Goal: Task Accomplishment & Management: Manage account settings

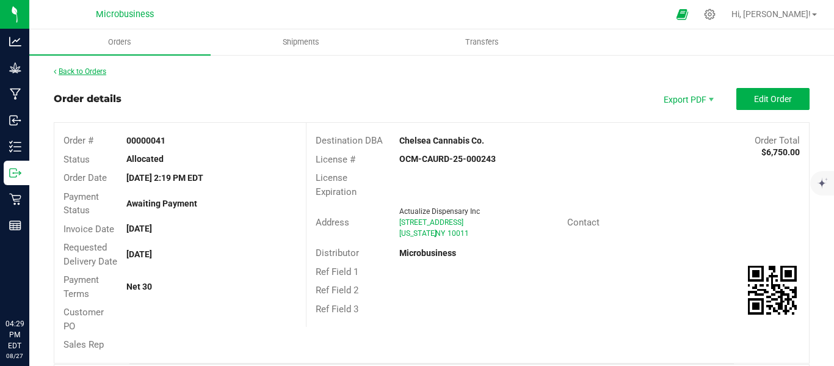
drag, startPoint x: 0, startPoint y: 0, endPoint x: 88, endPoint y: 69, distance: 111.8
click at [88, 69] on link "Back to Orders" at bounding box center [80, 71] width 53 height 9
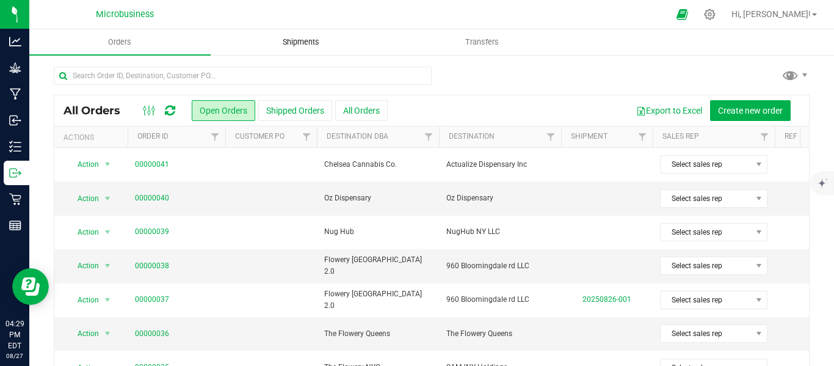
click at [302, 41] on span "Shipments" at bounding box center [301, 42] width 70 height 11
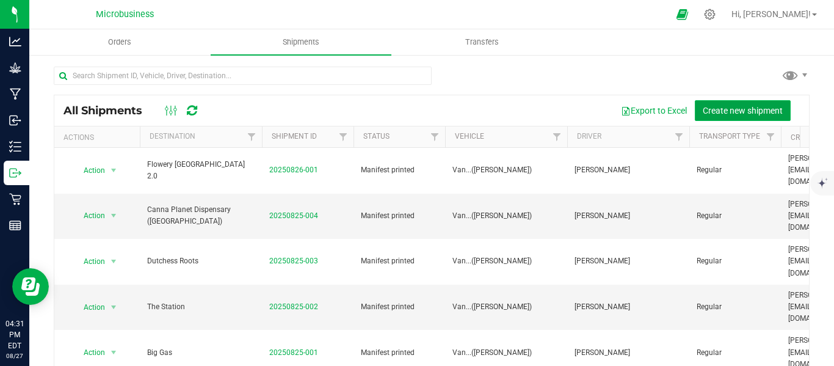
click at [717, 112] on span "Create new shipment" at bounding box center [743, 111] width 80 height 10
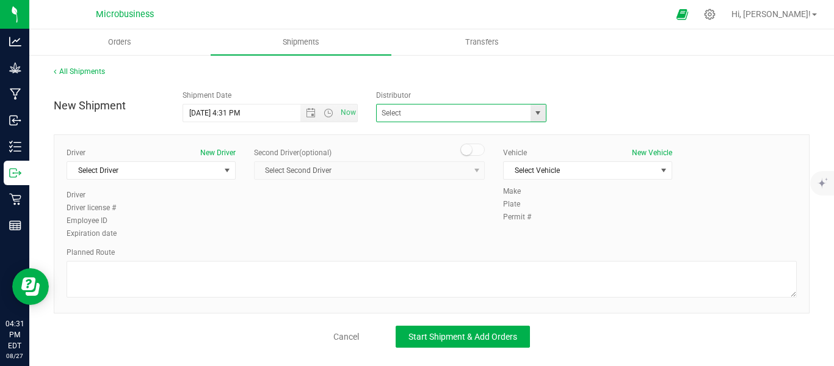
click at [545, 112] on span at bounding box center [461, 113] width 170 height 18
drag, startPoint x: 543, startPoint y: 114, endPoint x: 541, endPoint y: 121, distance: 7.7
click at [543, 115] on span "select" at bounding box center [538, 112] width 15 height 17
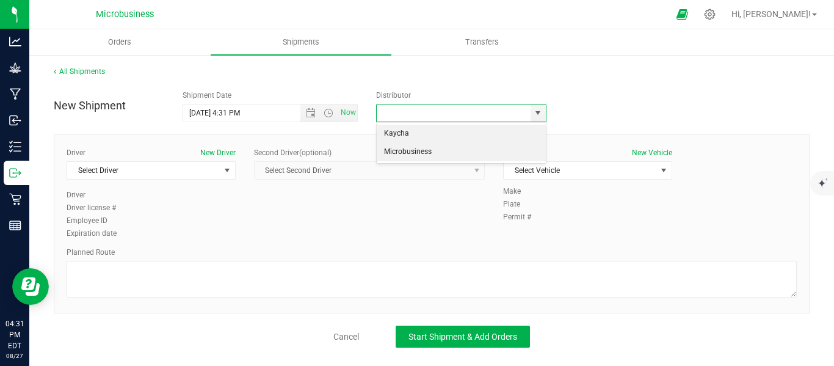
click at [476, 154] on li "Microbusiness" at bounding box center [461, 152] width 169 height 18
type input "Microbusiness"
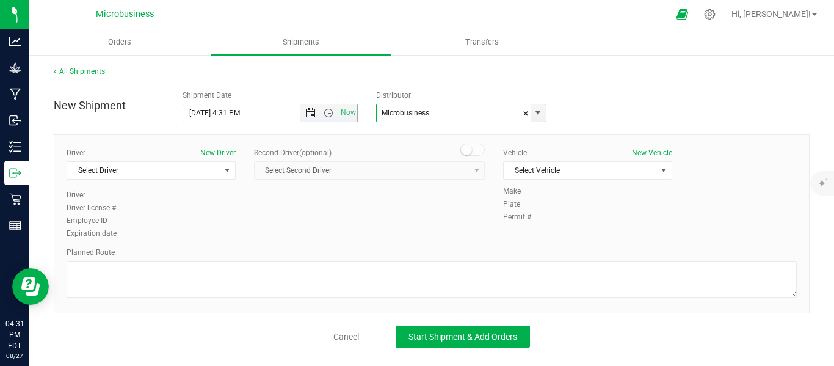
click at [307, 116] on span "Open the date view" at bounding box center [311, 113] width 10 height 10
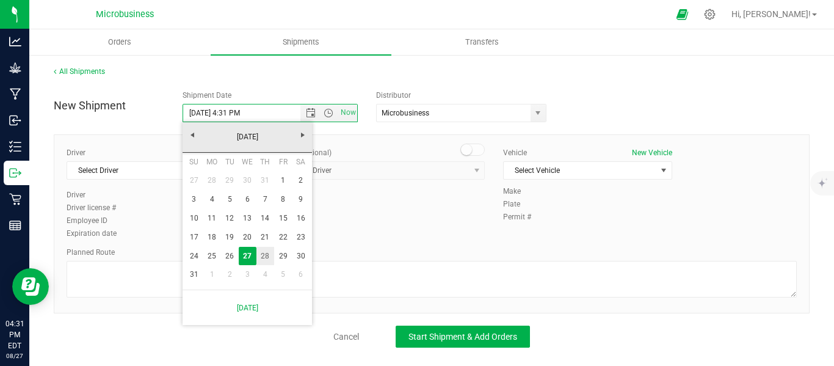
click at [266, 257] on link "28" at bounding box center [265, 256] width 18 height 19
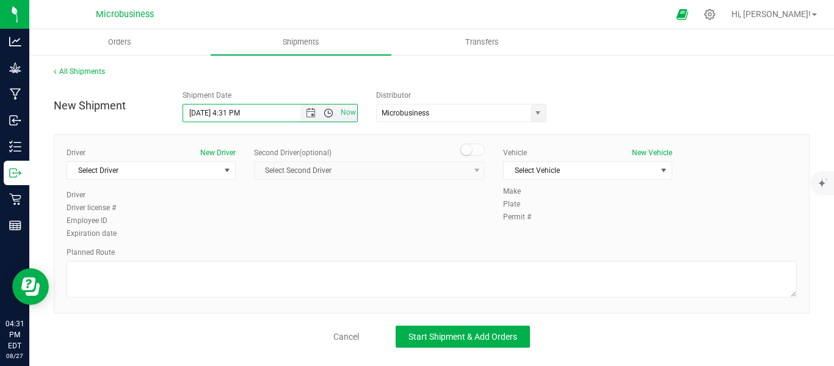
click at [327, 113] on span "Open the time view" at bounding box center [329, 113] width 10 height 10
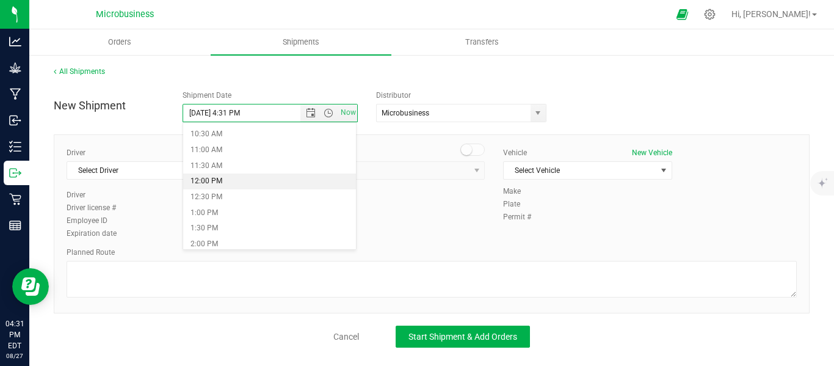
scroll to position [203, 0]
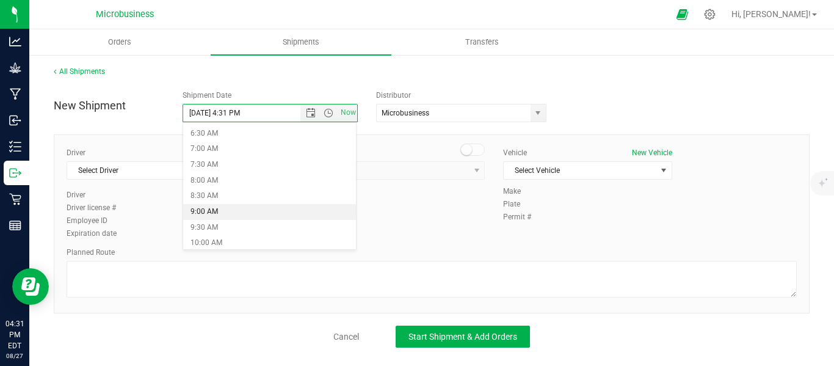
click at [226, 211] on li "9:00 AM" at bounding box center [269, 212] width 173 height 16
type input "[DATE] 9:00 AM"
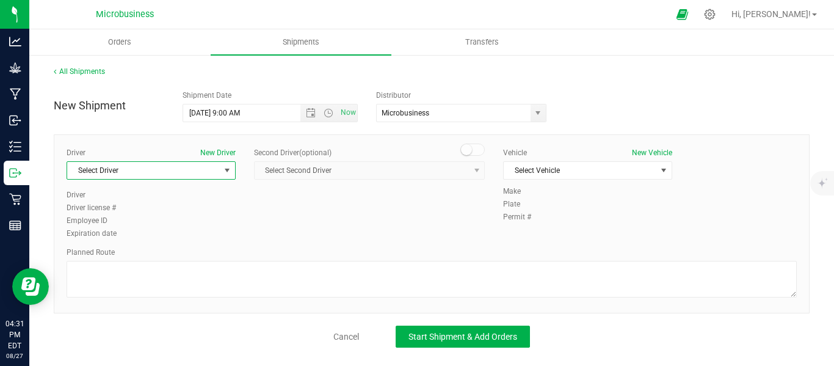
click at [230, 172] on span "select" at bounding box center [226, 170] width 15 height 17
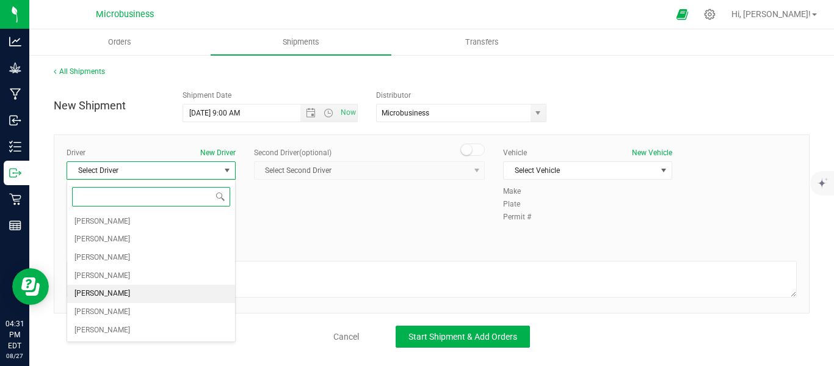
click at [134, 290] on li "[PERSON_NAME]" at bounding box center [151, 294] width 168 height 18
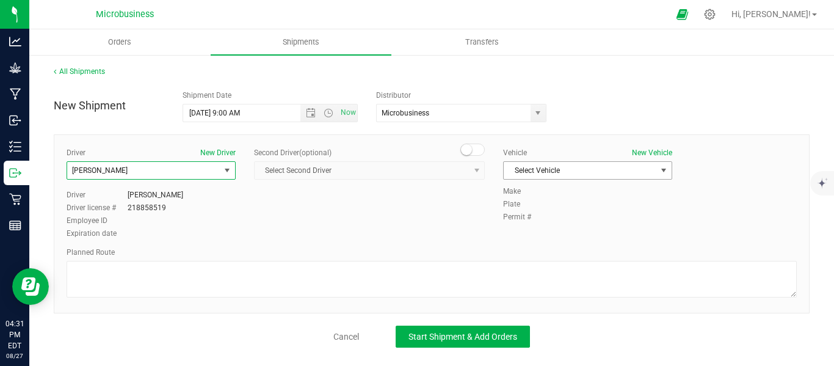
click at [663, 167] on span "select" at bounding box center [664, 170] width 10 height 10
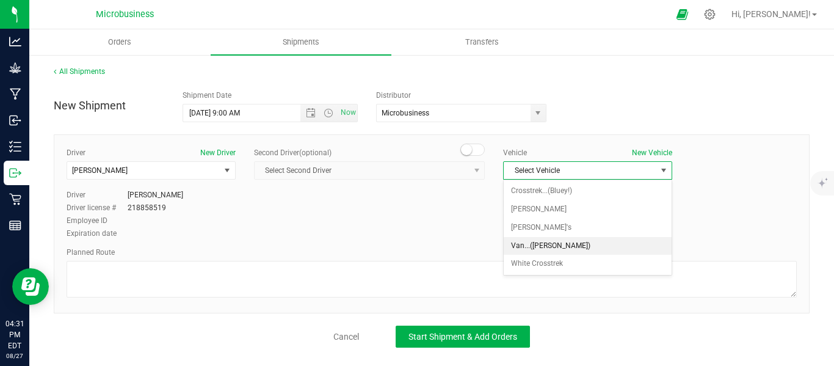
click at [531, 245] on li "Van...([PERSON_NAME])" at bounding box center [588, 246] width 168 height 18
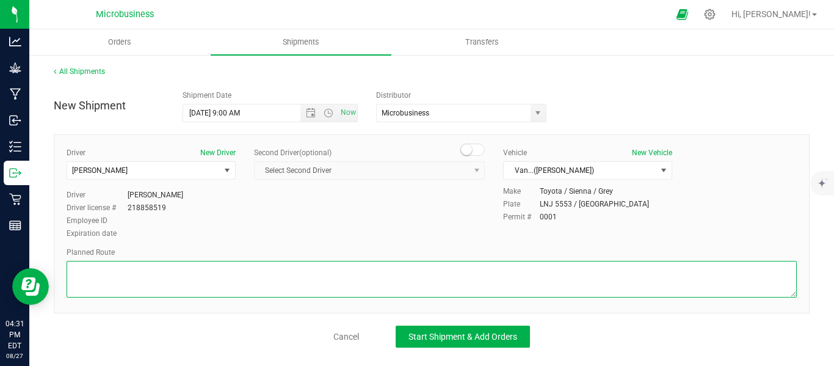
click at [332, 274] on textarea at bounding box center [432, 279] width 730 height 37
paste textarea "[STREET_ADDRESS]  Get on I-87 S in [GEOGRAPHIC_DATA] from [GEOGRAPHIC_DATA], […"
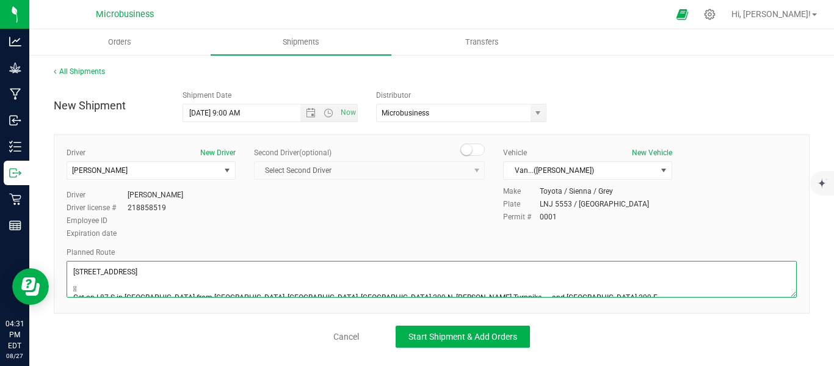
scroll to position [116, 0]
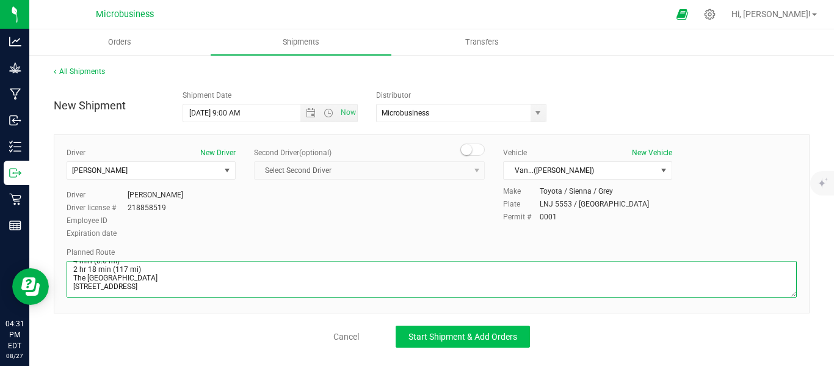
type textarea "[STREET_ADDRESS]  Get on I-87 S in [GEOGRAPHIC_DATA] from [GEOGRAPHIC_DATA], […"
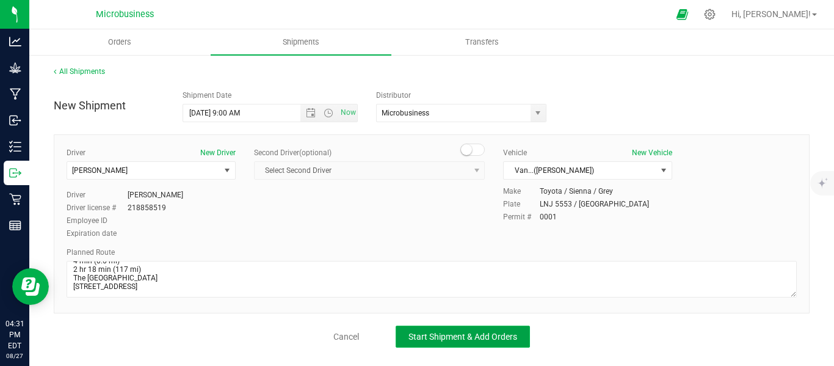
click at [440, 341] on span "Start Shipment & Add Orders" at bounding box center [462, 337] width 109 height 10
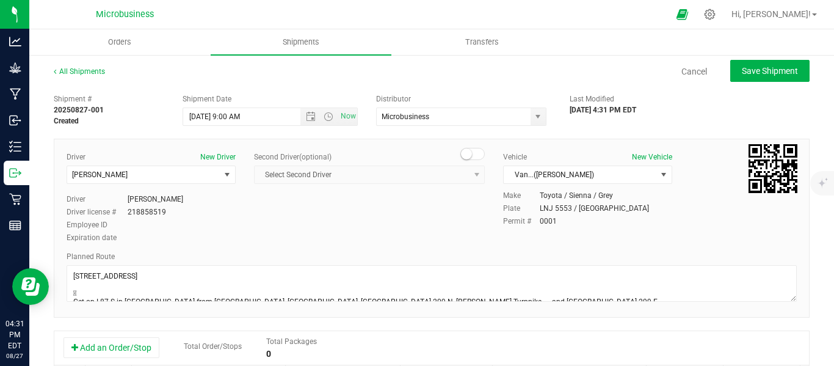
scroll to position [102, 0]
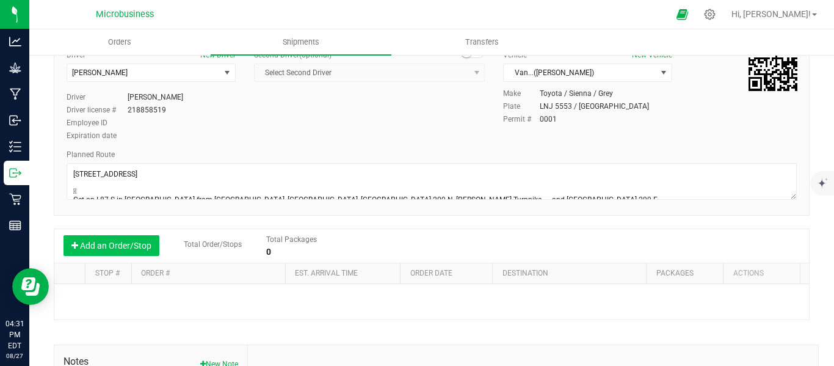
click at [142, 247] on button "Add an Order/Stop" at bounding box center [112, 245] width 96 height 21
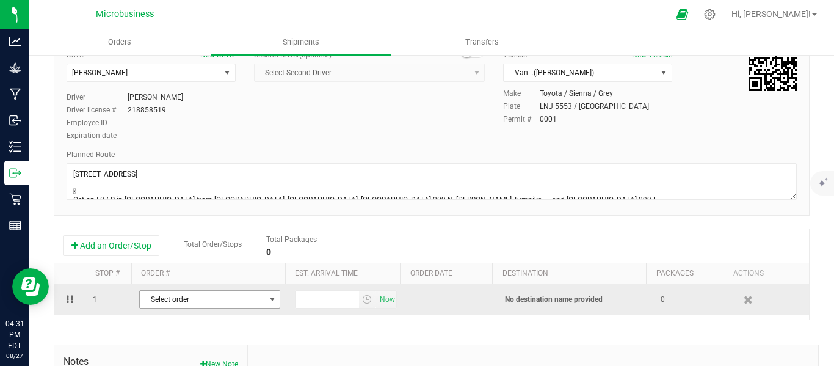
click at [267, 299] on span "select" at bounding box center [272, 299] width 10 height 10
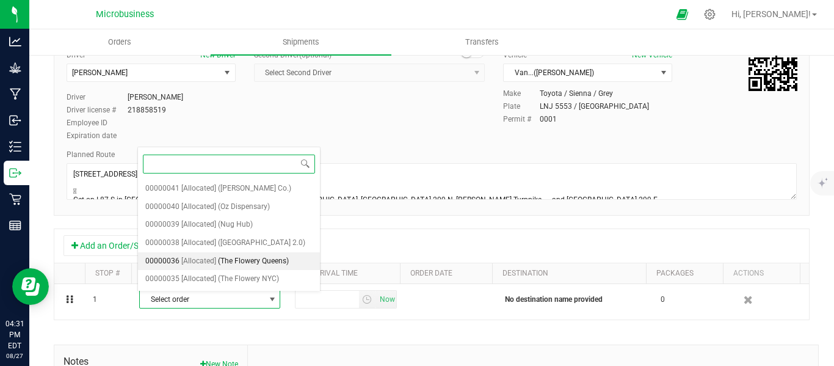
click at [239, 260] on span "(The Flowery Queens)" at bounding box center [253, 261] width 71 height 16
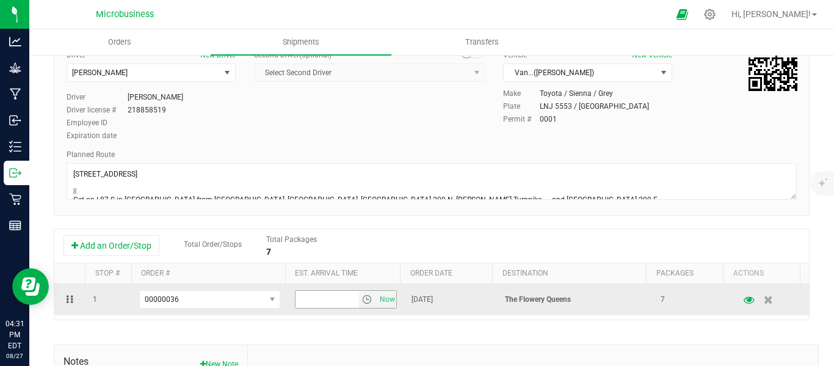
click at [362, 300] on span "select" at bounding box center [367, 299] width 10 height 10
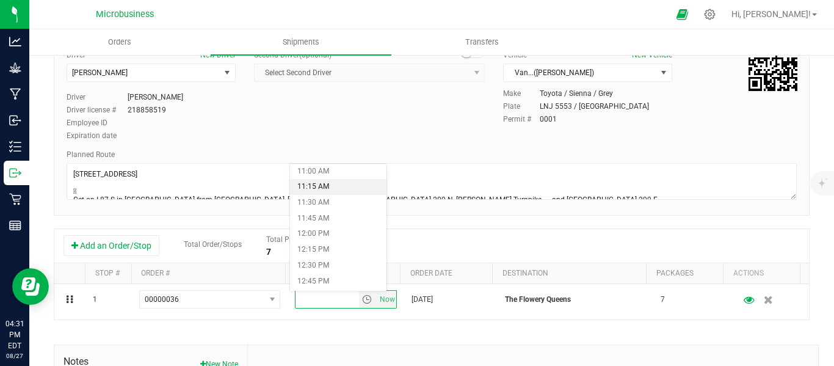
scroll to position [713, 0]
click at [319, 179] on li "11:30 AM" at bounding box center [338, 183] width 96 height 16
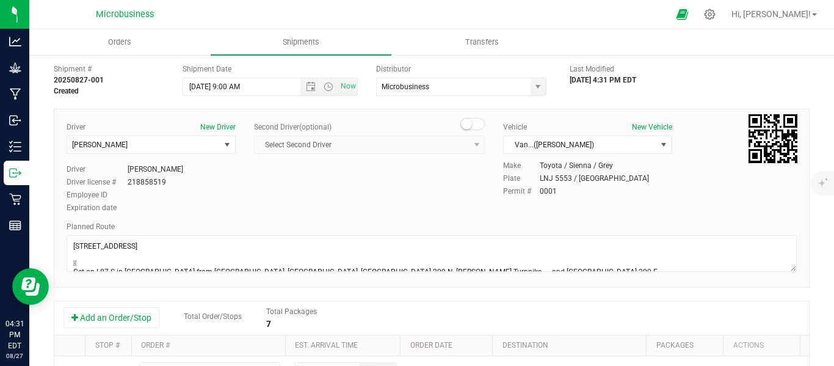
scroll to position [0, 0]
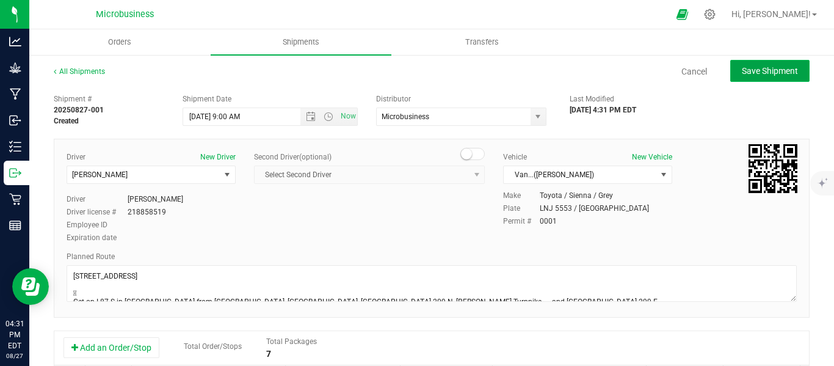
click at [748, 75] on span "Save Shipment" at bounding box center [770, 71] width 56 height 10
type input "[DATE] 1:00 PM"
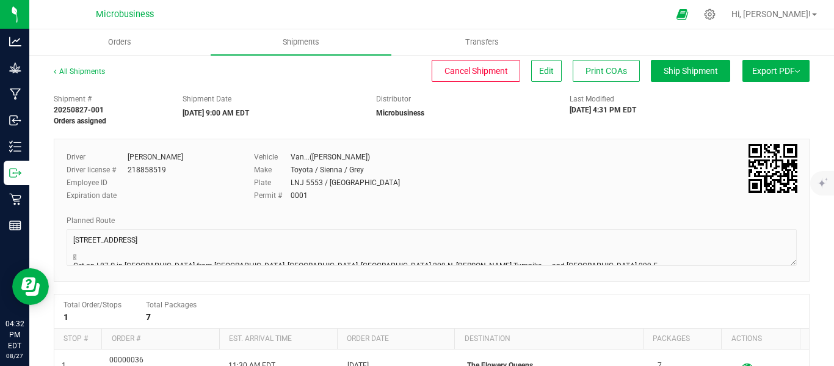
click at [790, 74] on span "Export PDF" at bounding box center [776, 71] width 48 height 10
click at [724, 106] on li "Manifest by Package ID" at bounding box center [772, 98] width 123 height 18
click at [791, 82] on div "Export PDF Manifest by Package ID Manifest by Lot Standard [US_STATE] Trip Tick…" at bounding box center [772, 77] width 73 height 22
click at [791, 81] on button "Export PDF" at bounding box center [776, 71] width 67 height 22
click at [793, 80] on button "Export PDF" at bounding box center [776, 71] width 67 height 22
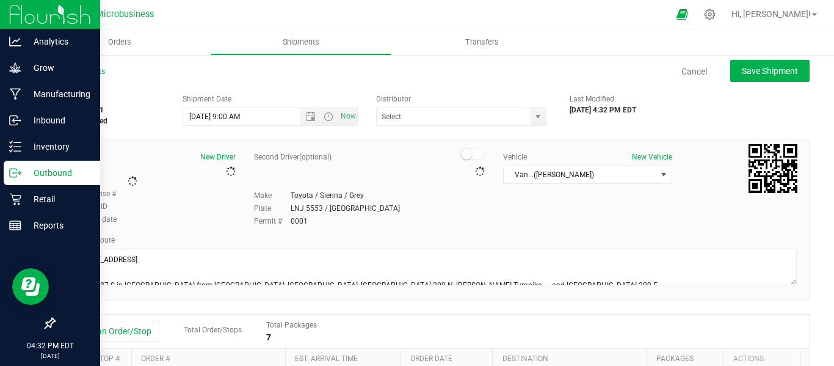
type input "Microbusiness"
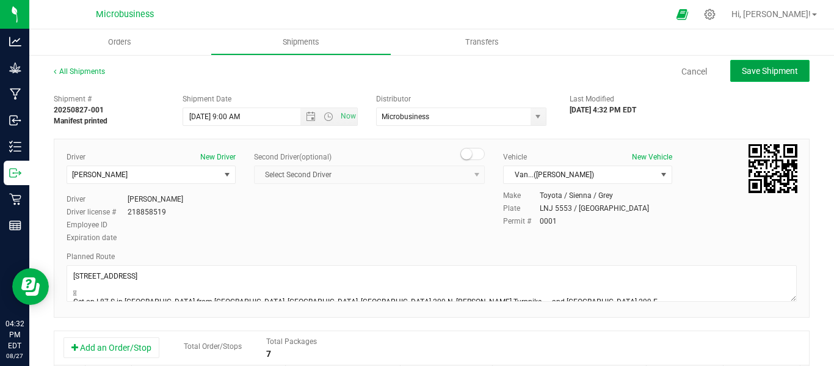
click at [786, 78] on button "Save Shipment" at bounding box center [769, 71] width 79 height 22
type input "[DATE] 1:00 PM"
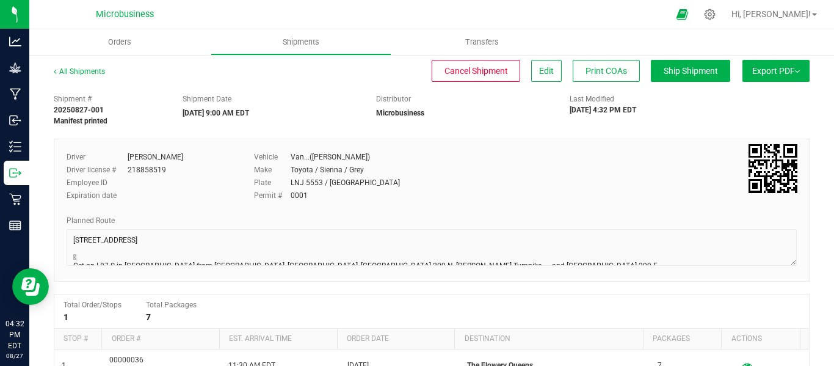
click at [788, 75] on span "Export PDF" at bounding box center [776, 71] width 48 height 10
click at [115, 44] on span "Orders" at bounding box center [120, 42] width 56 height 11
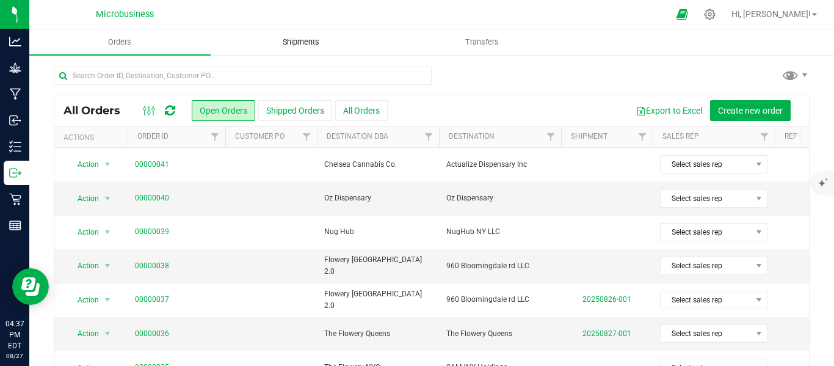
click at [310, 40] on span "Shipments" at bounding box center [301, 42] width 70 height 11
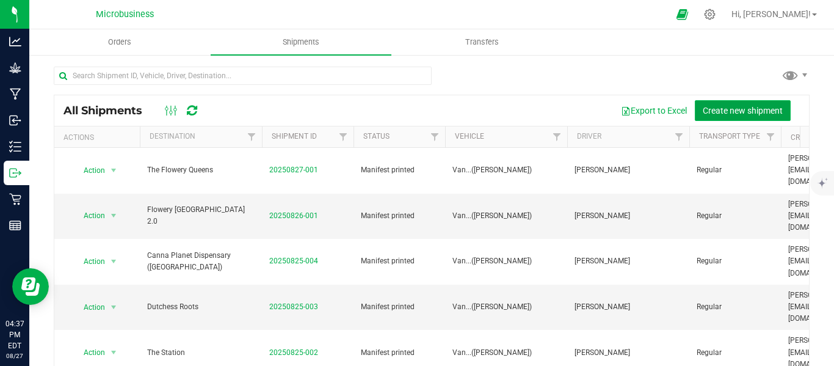
click at [717, 110] on span "Create new shipment" at bounding box center [743, 111] width 80 height 10
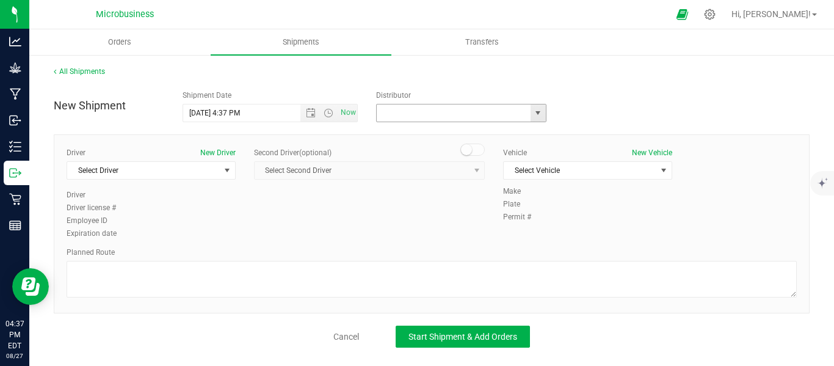
click at [520, 109] on input "text" at bounding box center [451, 112] width 149 height 17
click at [539, 108] on span "select" at bounding box center [538, 113] width 10 height 10
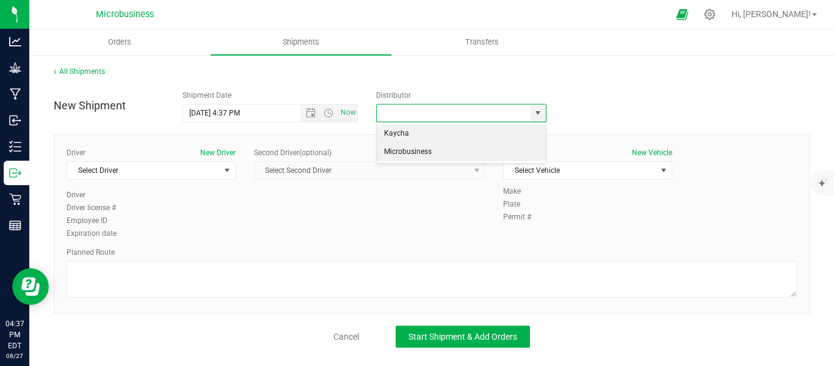
click at [482, 158] on li "Microbusiness" at bounding box center [461, 152] width 169 height 18
type input "Microbusiness"
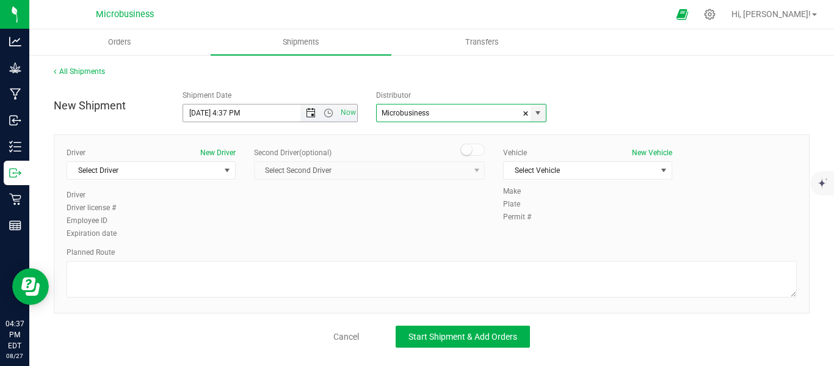
click at [314, 112] on span "Open the date view" at bounding box center [311, 113] width 10 height 10
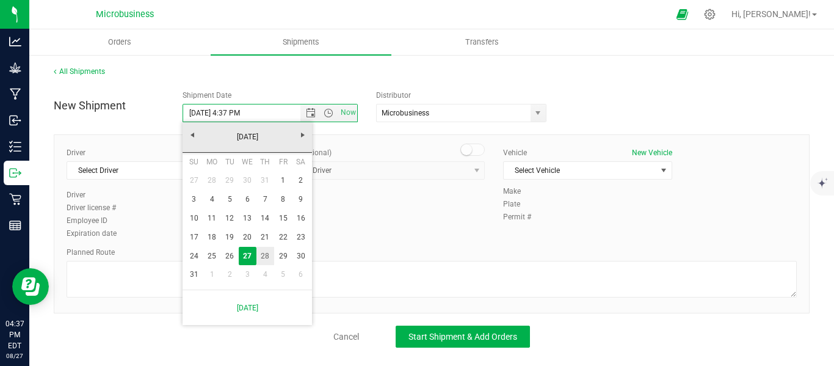
click at [264, 257] on link "28" at bounding box center [265, 256] width 18 height 19
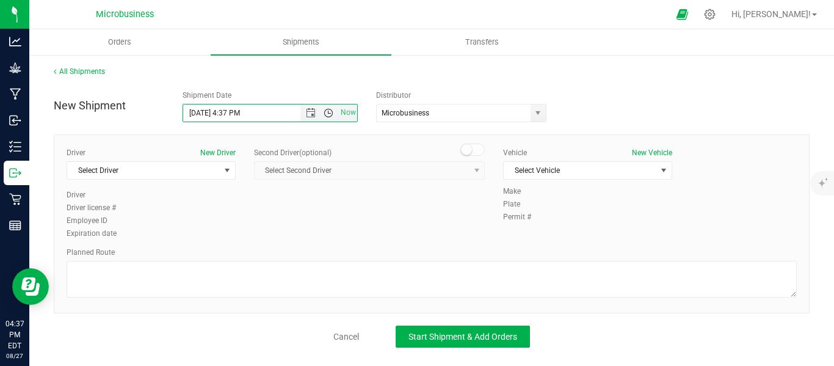
click at [329, 113] on span "Open the time view" at bounding box center [329, 113] width 10 height 10
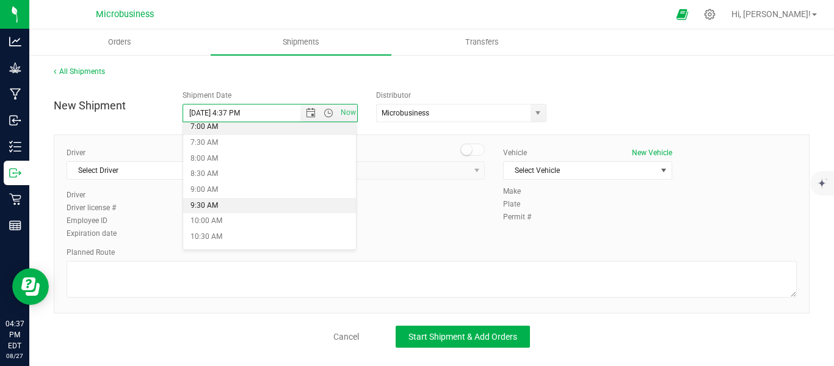
scroll to position [203, 0]
click at [211, 208] on li "9:00 AM" at bounding box center [269, 212] width 173 height 16
type input "[DATE] 9:00 AM"
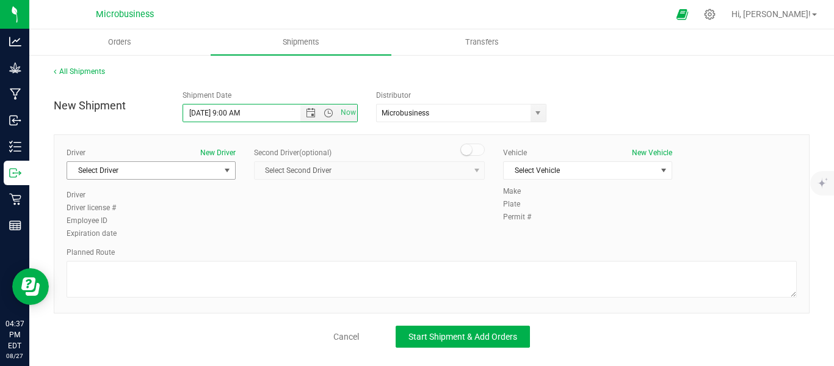
click at [229, 171] on span "select" at bounding box center [227, 170] width 10 height 10
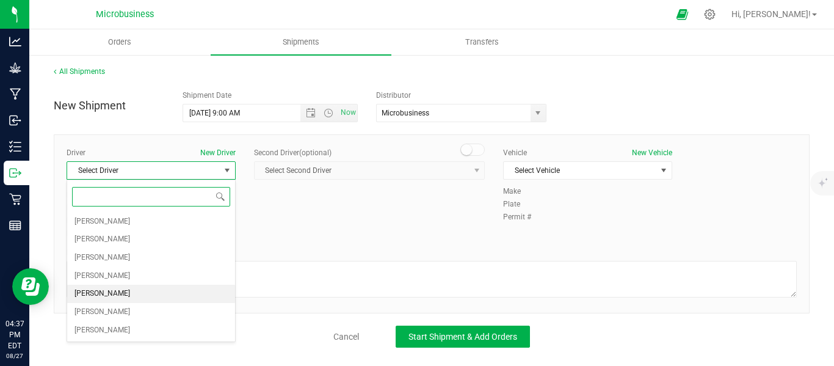
click at [104, 295] on span "[PERSON_NAME]" at bounding box center [102, 294] width 56 height 16
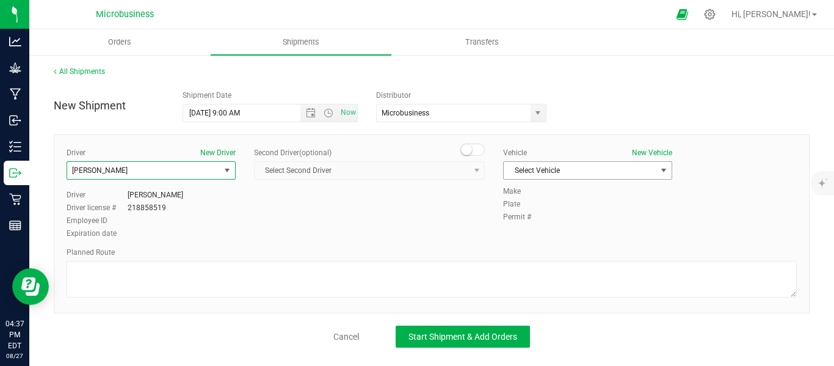
click at [650, 169] on span "Select Vehicle" at bounding box center [580, 170] width 153 height 17
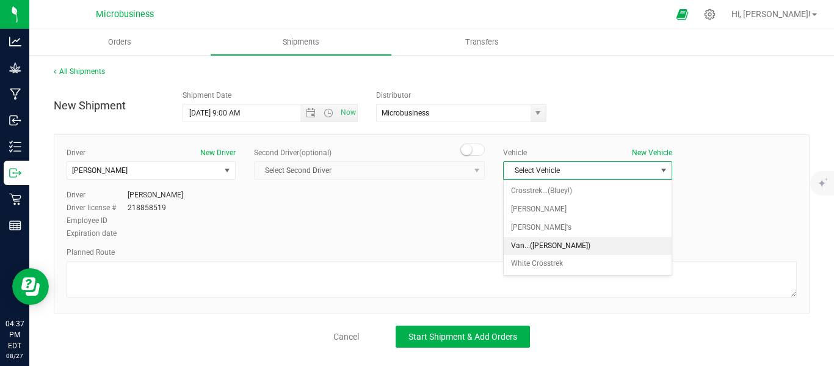
click at [529, 246] on li "Van...([PERSON_NAME])" at bounding box center [588, 246] width 168 height 18
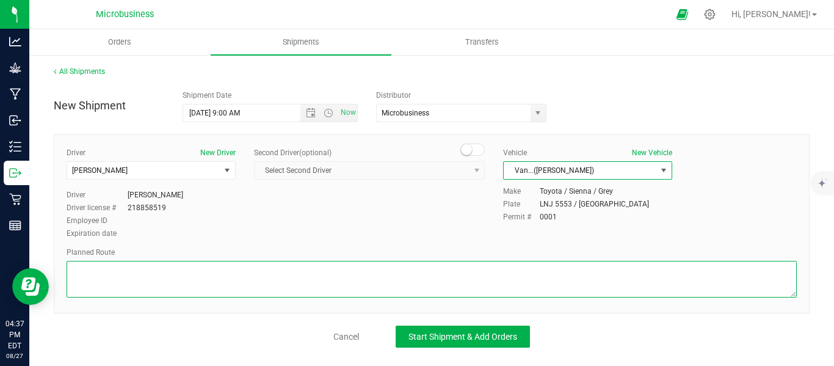
click at [120, 275] on textarea at bounding box center [432, 279] width 730 height 37
paste textarea "The Flowery Dispensary Queens 63-54 108th St, Forest Hills, NY 11375  Take I-4…"
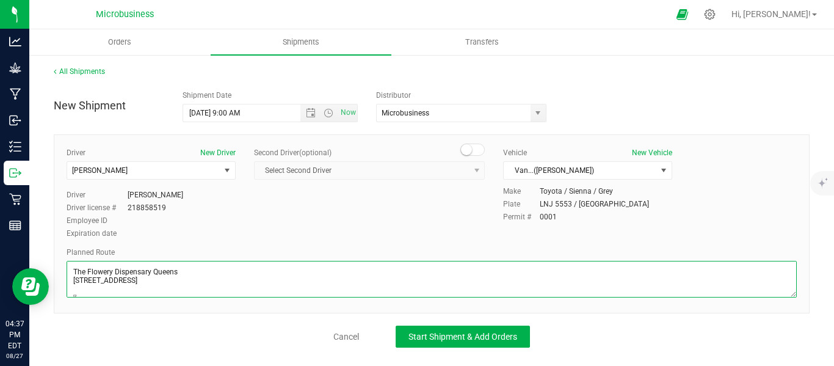
scroll to position [82, 0]
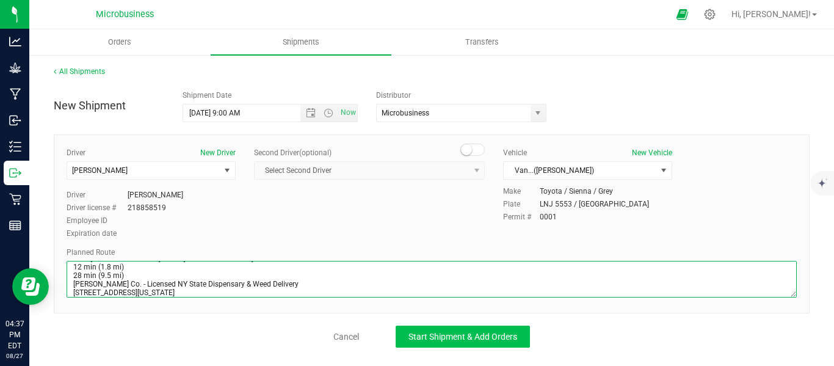
type textarea "The Flowery Dispensary Queens 63-54 108th St, Forest Hills, NY 11375  Take I-4…"
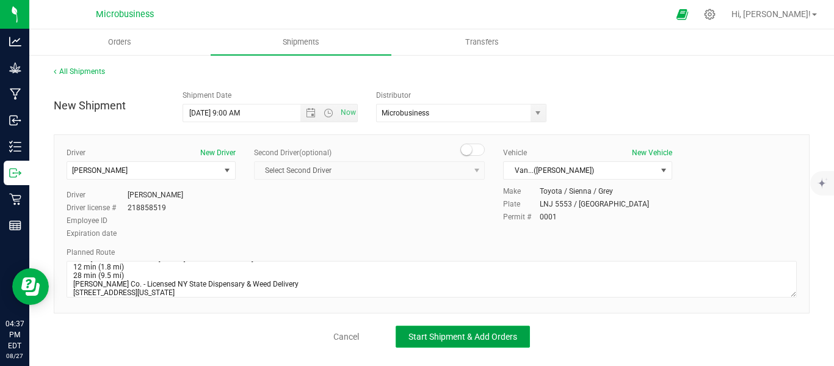
click at [463, 337] on span "Start Shipment & Add Orders" at bounding box center [462, 337] width 109 height 10
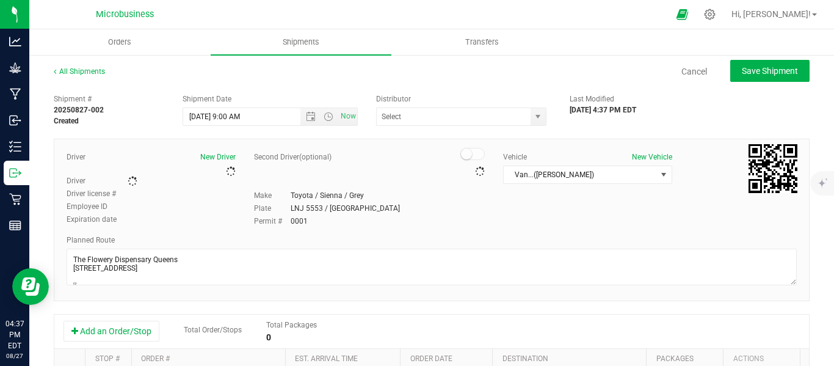
type input "Microbusiness"
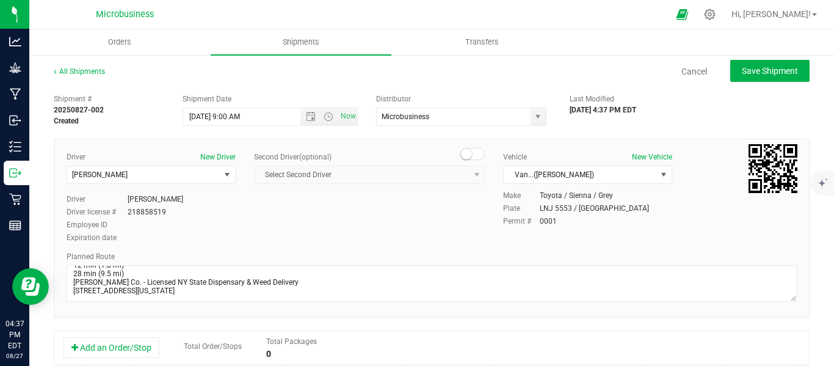
scroll to position [102, 0]
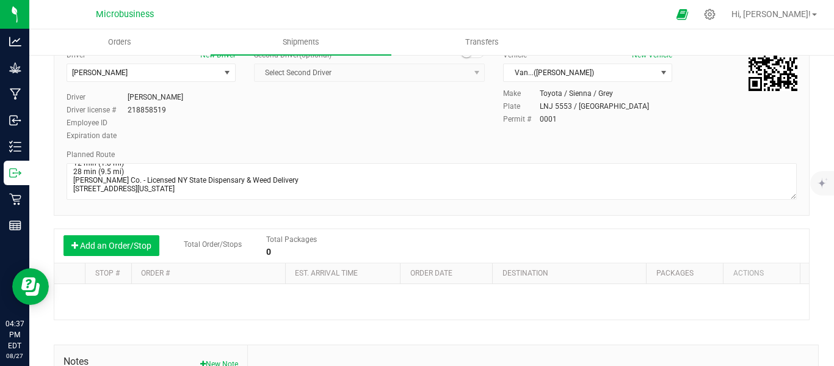
click at [131, 245] on button "Add an Order/Stop" at bounding box center [112, 245] width 96 height 21
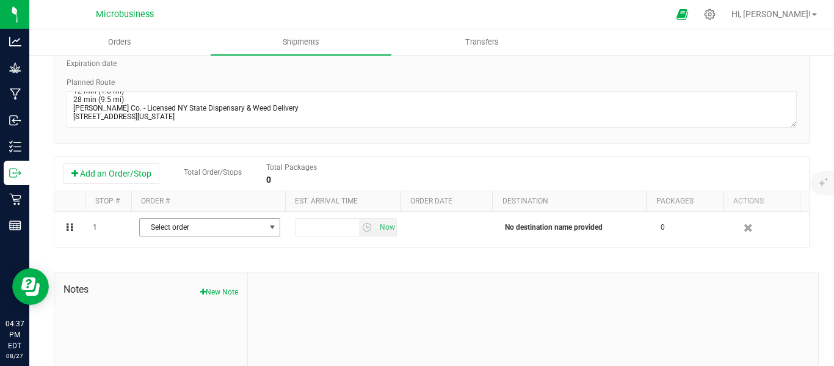
scroll to position [203, 0]
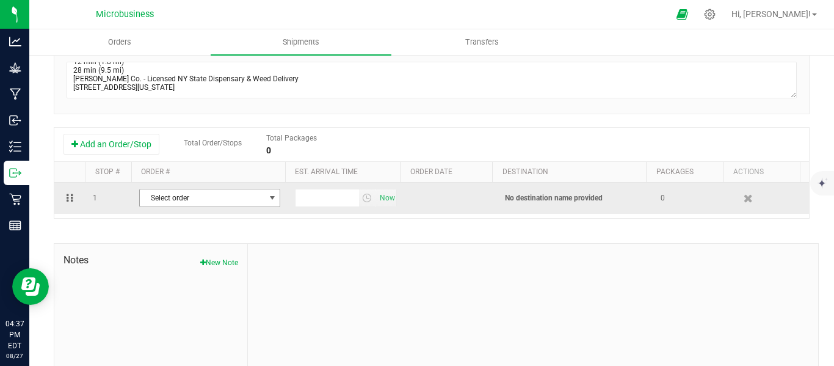
click at [264, 205] on span "select" at bounding box center [271, 197] width 15 height 17
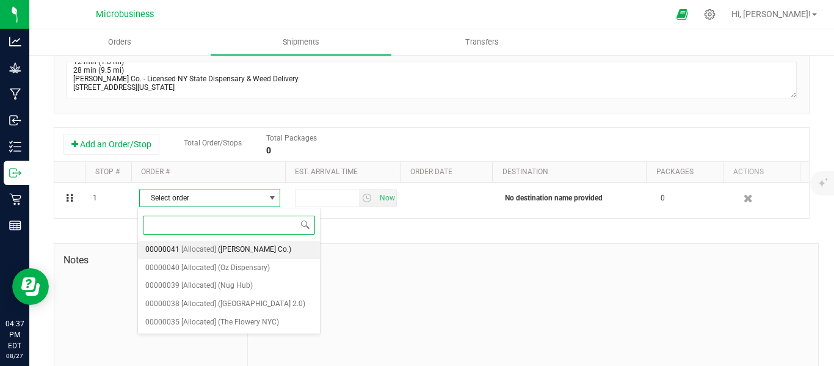
click at [235, 252] on span "([PERSON_NAME] Co.)" at bounding box center [254, 250] width 73 height 16
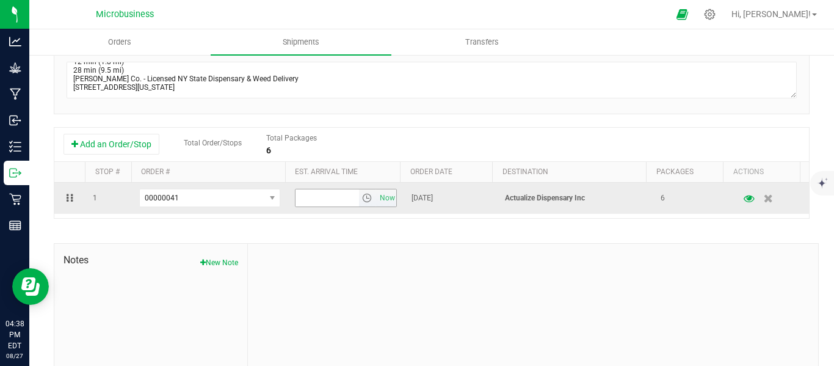
click at [362, 199] on span "select" at bounding box center [367, 198] width 10 height 10
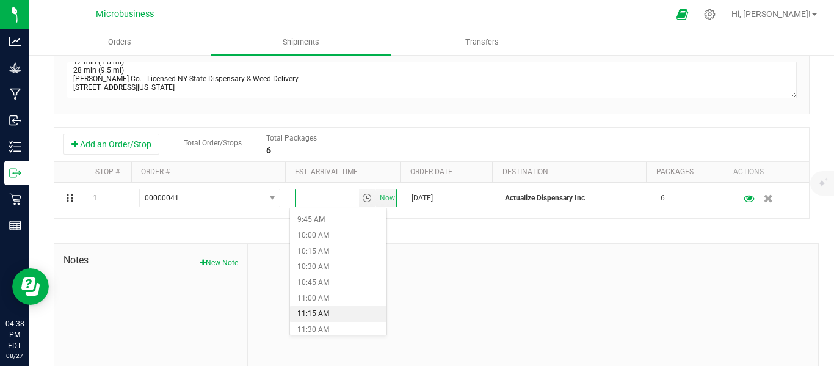
scroll to position [713, 0]
click at [319, 290] on li "12:30 PM" at bounding box center [338, 291] width 96 height 16
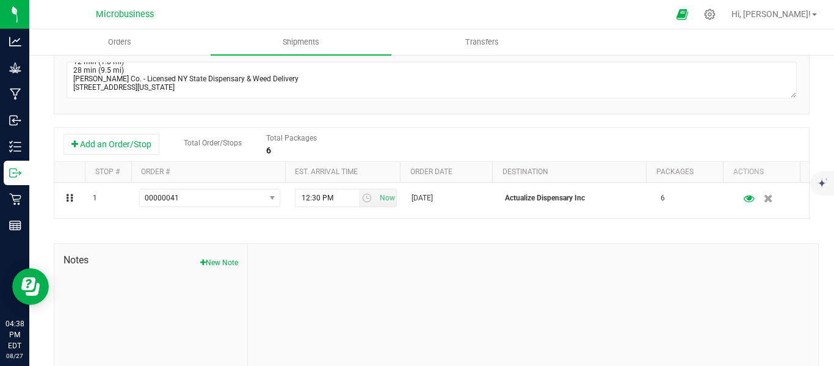
click at [635, 295] on div at bounding box center [533, 326] width 570 height 164
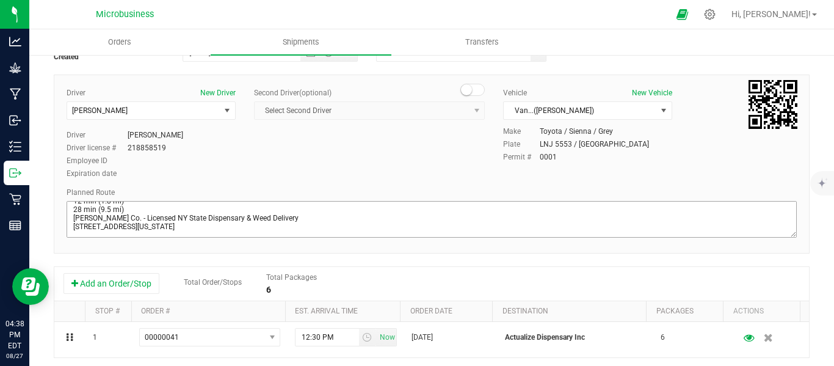
scroll to position [0, 0]
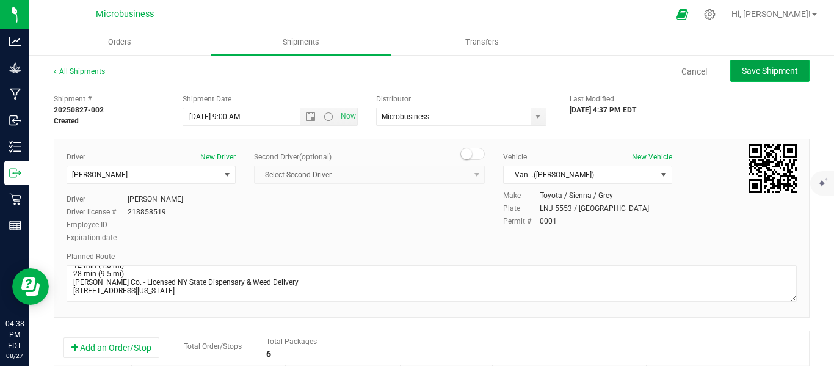
click at [747, 70] on span "Save Shipment" at bounding box center [770, 71] width 56 height 10
type input "[DATE] 1:00 PM"
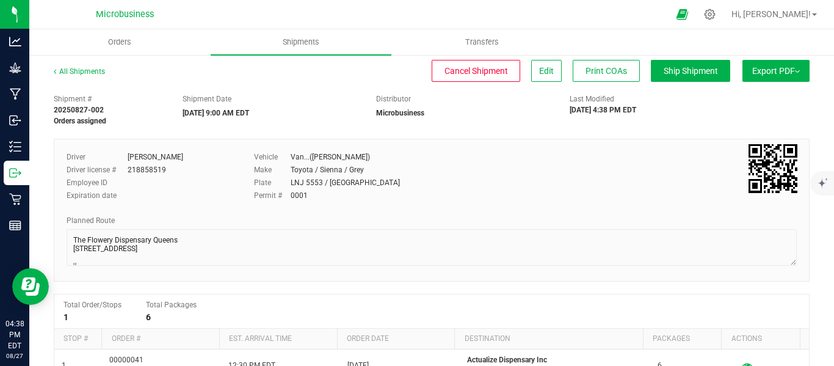
click at [793, 78] on button "Export PDF" at bounding box center [776, 71] width 67 height 22
drag, startPoint x: 739, startPoint y: 51, endPoint x: 759, endPoint y: 38, distance: 23.4
click at [739, 50] on ul "Orders Shipments Transfers" at bounding box center [446, 42] width 834 height 26
click at [810, 16] on span "Hi, [PERSON_NAME]!" at bounding box center [771, 14] width 79 height 10
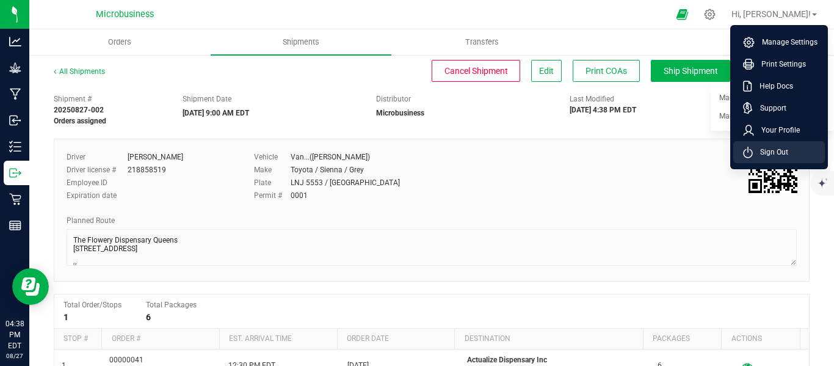
click at [767, 155] on span "Sign Out" at bounding box center [770, 152] width 35 height 12
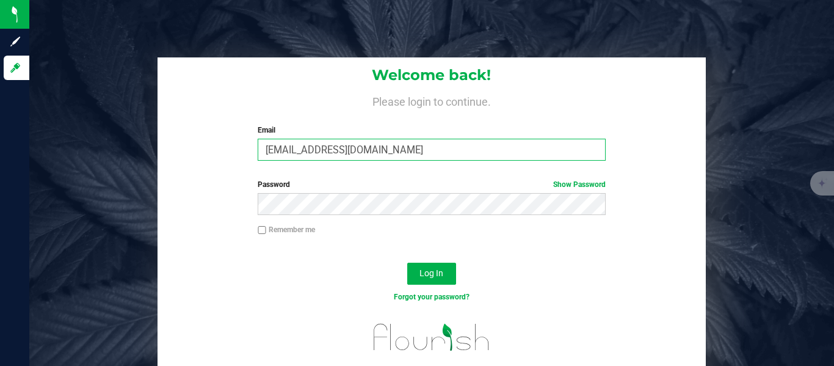
click at [302, 154] on input "supernaturalsny@gmail.com" at bounding box center [431, 150] width 347 height 22
click at [306, 161] on div "Welcome back! Please login to continue. Email supernaturalsny@gmail.com Require…" at bounding box center [432, 113] width 549 height 113
click at [306, 157] on input "supernaturalsny@gmail.com" at bounding box center [431, 150] width 347 height 22
click at [306, 156] on input "supernaturalsny@gmail.com" at bounding box center [431, 150] width 347 height 22
click at [306, 155] on input "supernaturalsny@gmail.com" at bounding box center [431, 150] width 347 height 22
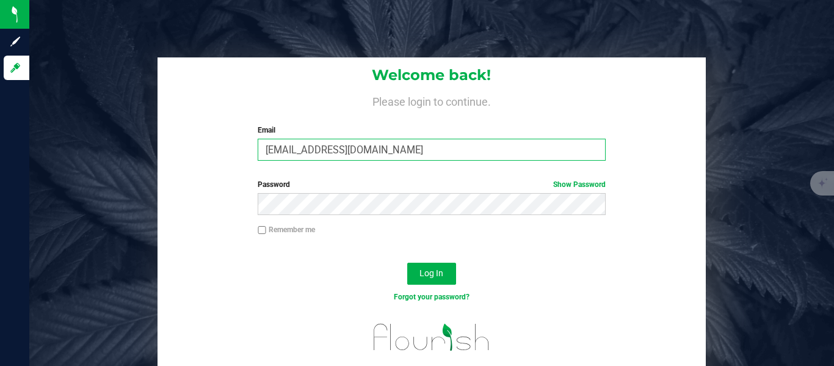
click at [340, 156] on input "supernatduralsny@gmail.com" at bounding box center [431, 150] width 347 height 22
click at [340, 154] on input "supernatduralsny@gmail.com" at bounding box center [431, 150] width 347 height 22
click at [340, 153] on input "supernatduralsny@gmail.com" at bounding box center [431, 150] width 347 height 22
click at [329, 153] on input "d@gmail.com" at bounding box center [431, 150] width 347 height 22
click at [327, 151] on input "d@gmail.com" at bounding box center [431, 150] width 347 height 22
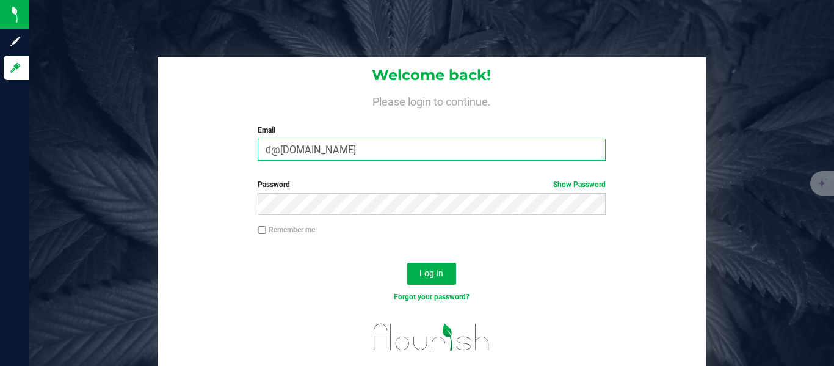
click at [327, 151] on input "d@gmail.com" at bounding box center [431, 150] width 347 height 22
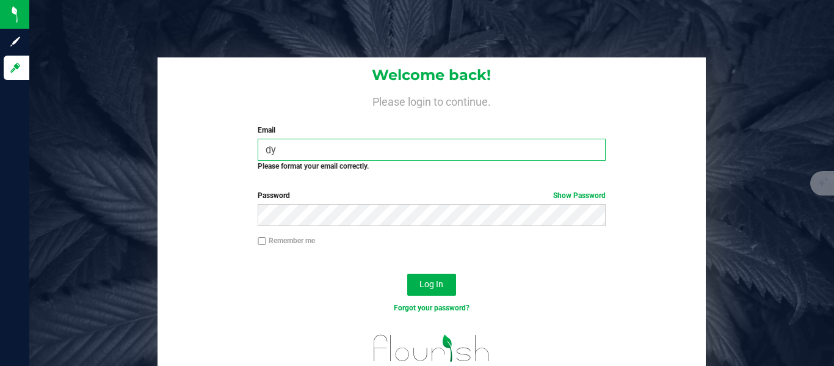
type input "[PERSON_NAME][EMAIL_ADDRESS][DOMAIN_NAME]"
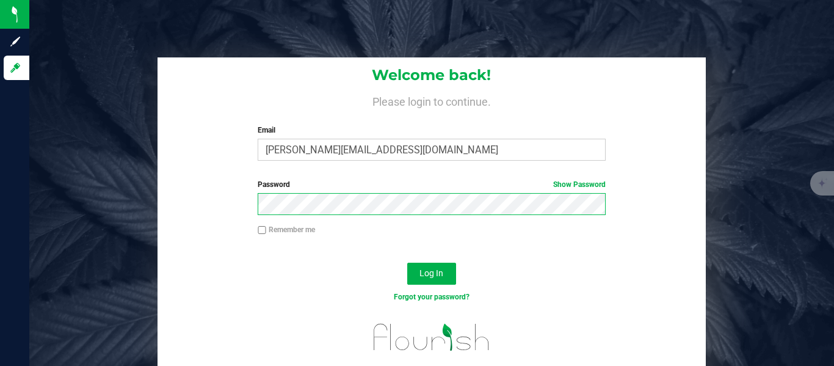
click at [245, 206] on div "Password Show Password" at bounding box center [432, 201] width 549 height 45
click at [407, 263] on button "Log In" at bounding box center [431, 274] width 49 height 22
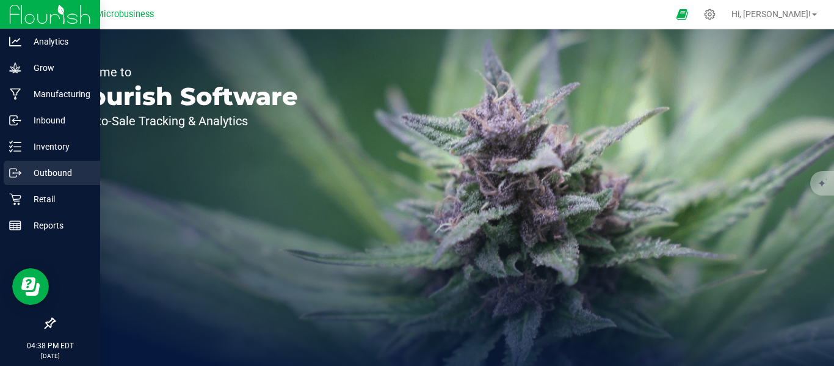
click at [45, 165] on p "Outbound" at bounding box center [57, 172] width 73 height 15
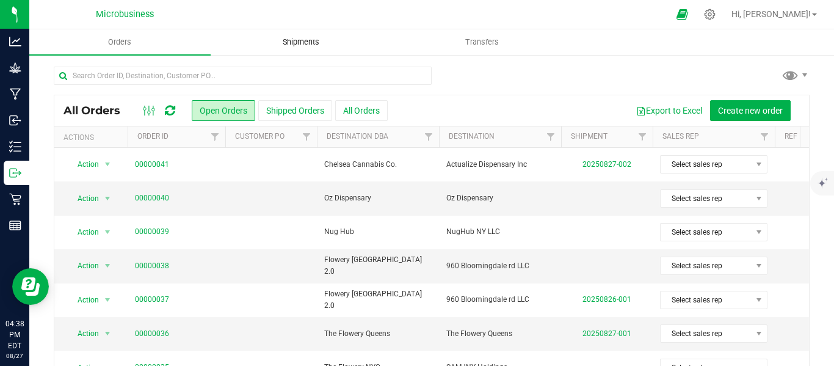
click at [295, 49] on uib-tab-heading "Shipments" at bounding box center [301, 42] width 180 height 24
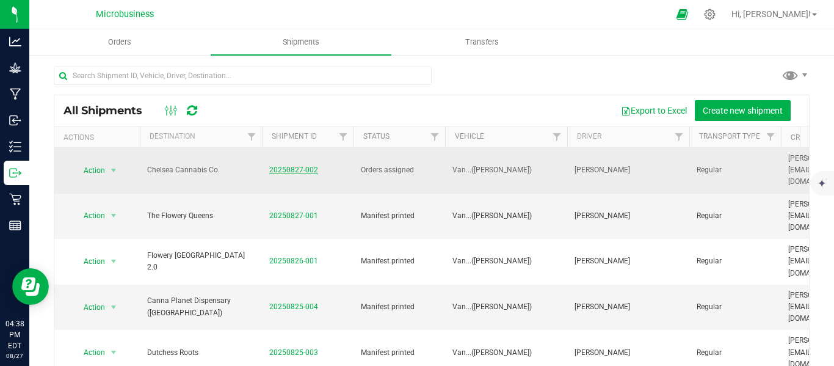
click at [284, 165] on link "20250827-002" at bounding box center [293, 169] width 49 height 9
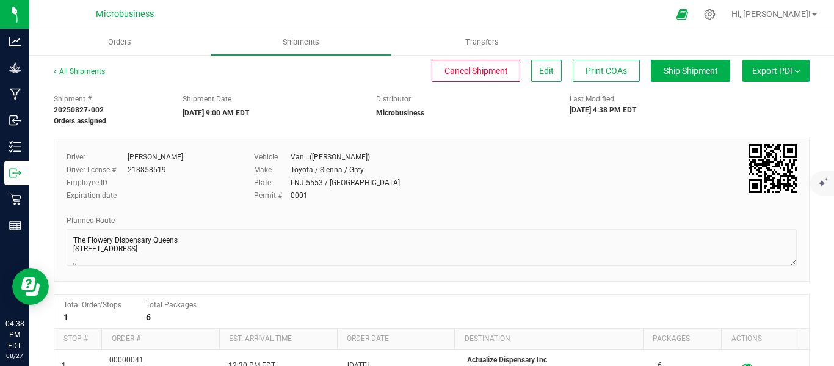
click at [791, 73] on button "Export PDF" at bounding box center [776, 71] width 67 height 22
click at [744, 112] on span "Manifest by Lot" at bounding box center [744, 116] width 51 height 9
click at [125, 40] on span "Orders" at bounding box center [120, 42] width 56 height 11
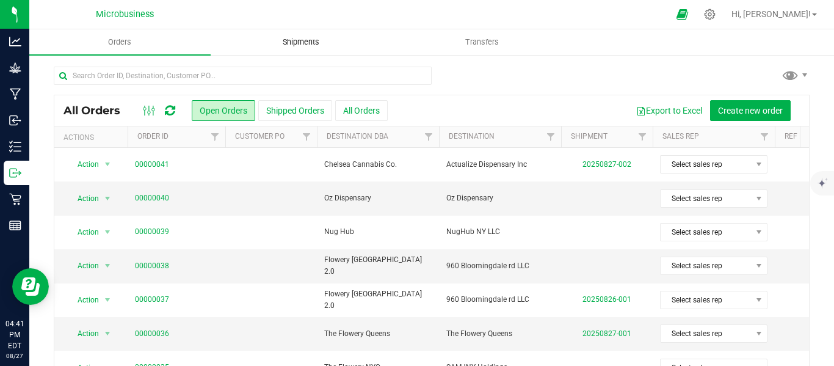
click at [311, 38] on span "Shipments" at bounding box center [301, 42] width 70 height 11
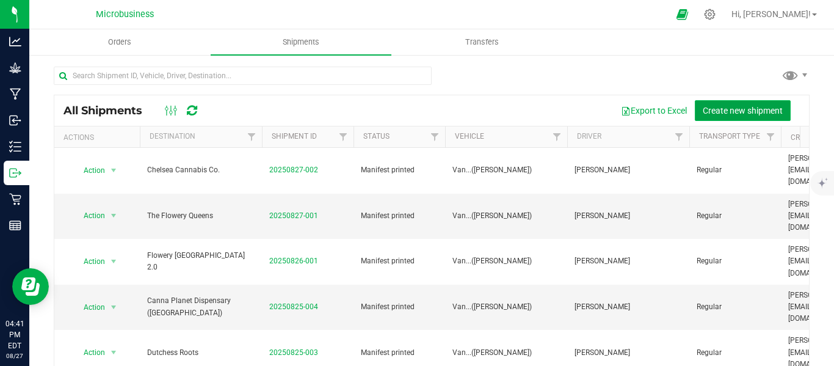
click at [725, 111] on span "Create new shipment" at bounding box center [743, 111] width 80 height 10
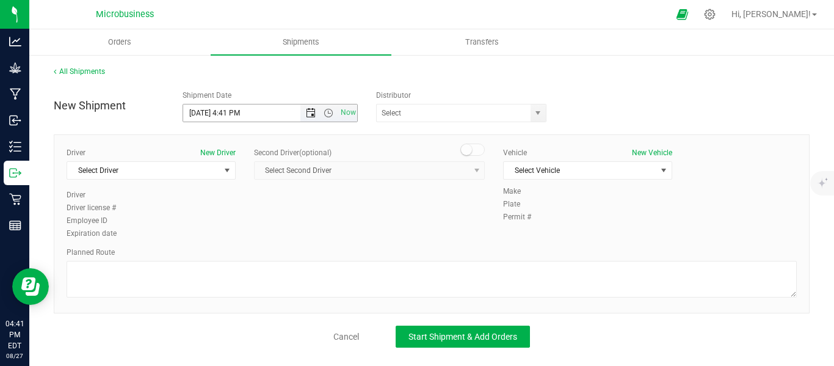
click at [310, 111] on span "Open the date view" at bounding box center [311, 113] width 10 height 10
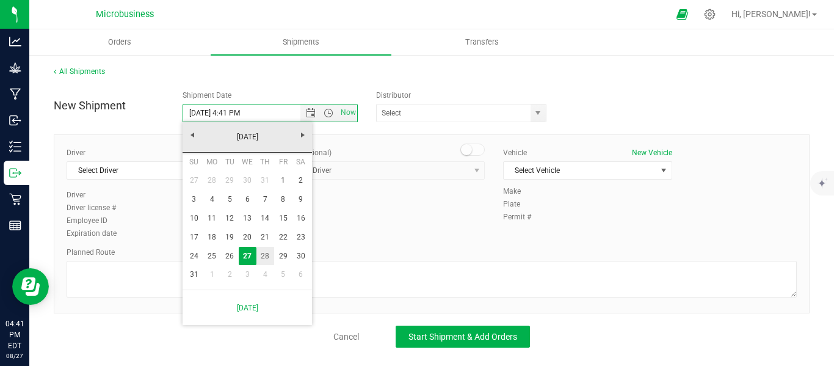
click at [264, 255] on link "28" at bounding box center [265, 256] width 18 height 19
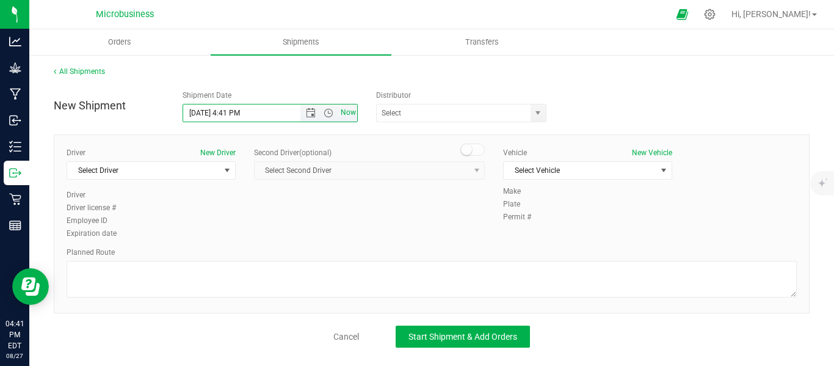
click at [348, 113] on span "Now" at bounding box center [348, 113] width 21 height 18
click at [329, 106] on span "Now" at bounding box center [328, 112] width 57 height 17
click at [311, 112] on span "Open the date view" at bounding box center [311, 113] width 10 height 10
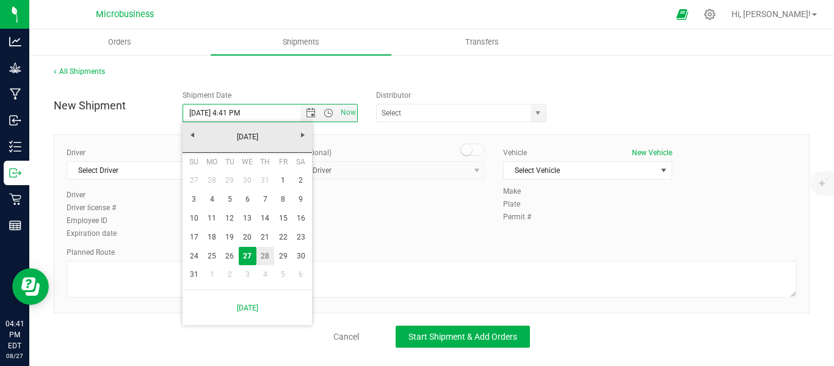
click at [265, 264] on link "28" at bounding box center [265, 256] width 18 height 19
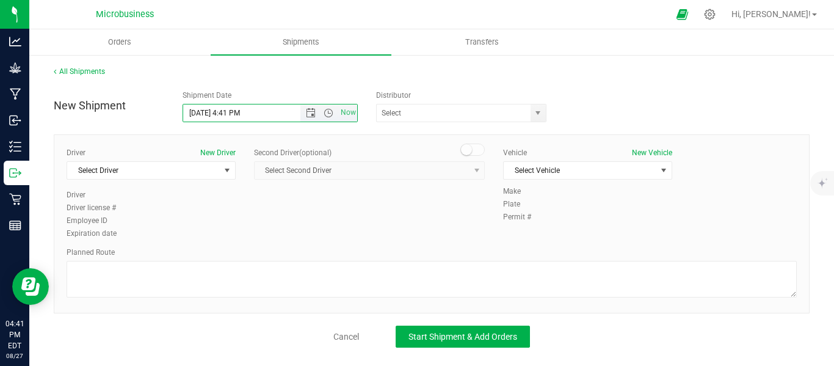
click at [329, 118] on span "Now" at bounding box center [328, 112] width 57 height 17
click at [328, 114] on span "Open the time view" at bounding box center [329, 113] width 10 height 10
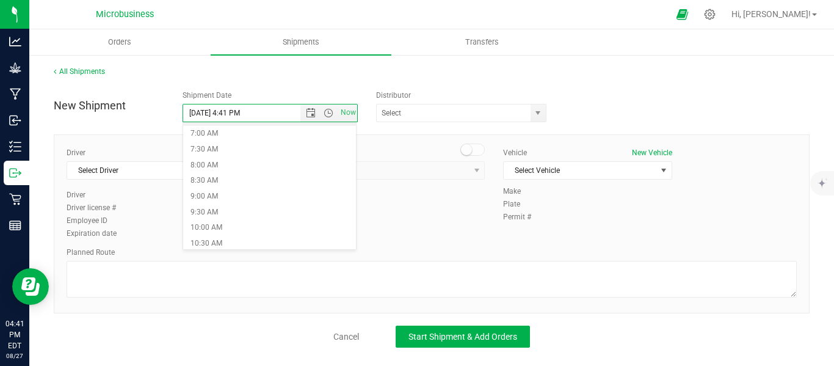
scroll to position [203, 0]
click at [211, 215] on li "9:00 AM" at bounding box center [269, 212] width 173 height 16
type input "[DATE] 9:00 AM"
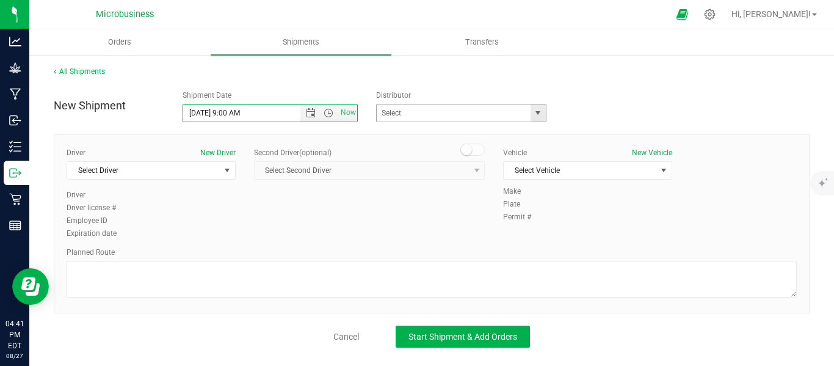
click at [537, 113] on span "select" at bounding box center [538, 113] width 10 height 10
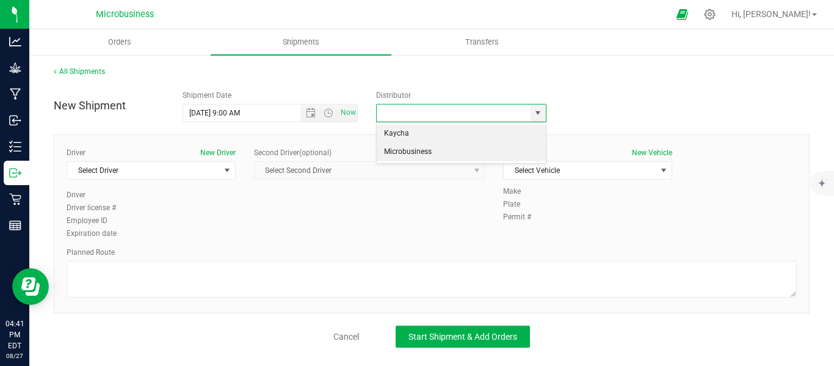
click at [425, 156] on li "Microbusiness" at bounding box center [461, 152] width 169 height 18
type input "Microbusiness"
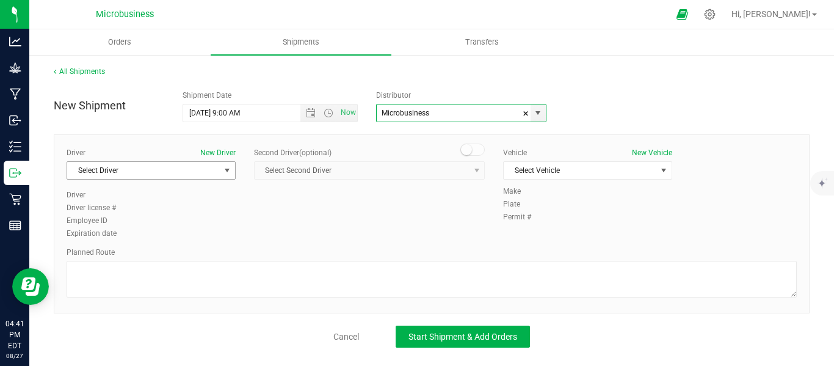
click at [228, 175] on span "select" at bounding box center [226, 170] width 15 height 17
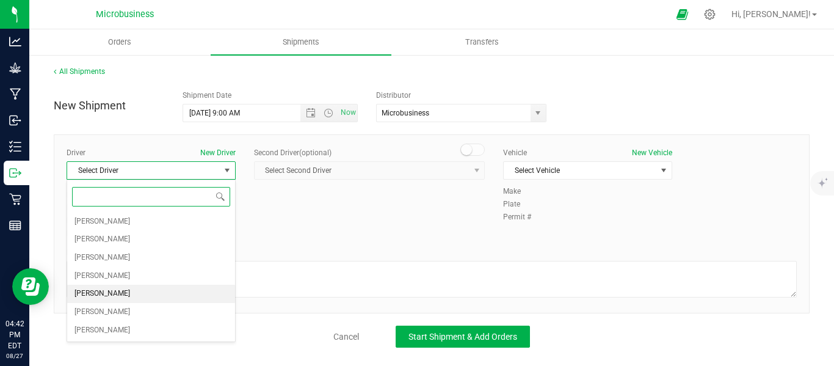
click at [104, 292] on span "[PERSON_NAME]" at bounding box center [102, 294] width 56 height 16
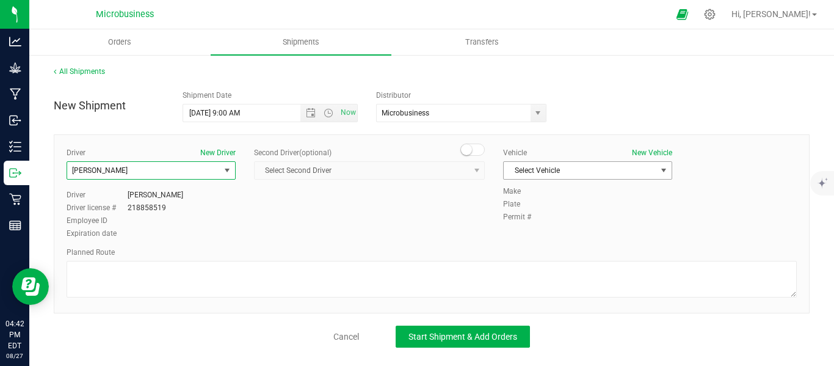
click at [661, 171] on span "select" at bounding box center [664, 170] width 10 height 10
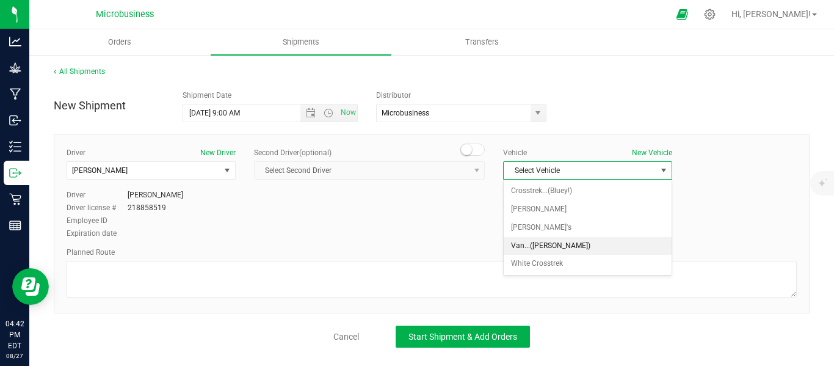
click at [543, 247] on li "Van...([PERSON_NAME])" at bounding box center [588, 246] width 168 height 18
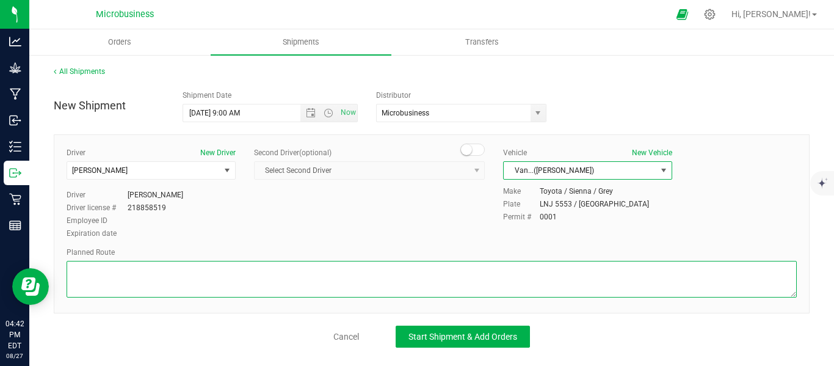
click at [169, 286] on textarea at bounding box center [432, 279] width 730 height 37
paste textarea "Chelsea Cannabis Co. - Licensed NY State Dispensary & Weed Delivery 104 7th Ave…"
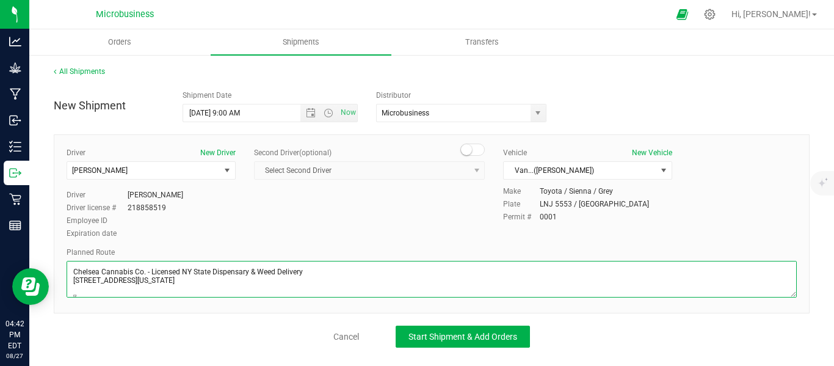
scroll to position [116, 0]
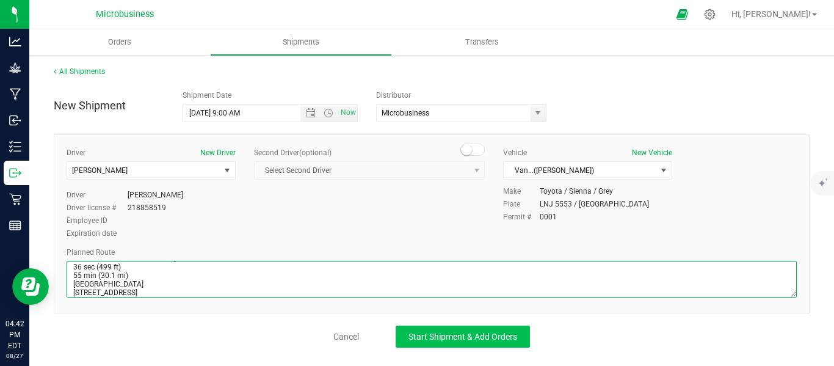
type textarea "Chelsea Cannabis Co. - Licensed NY State Dispensary & Weed Delivery 104 7th Ave…"
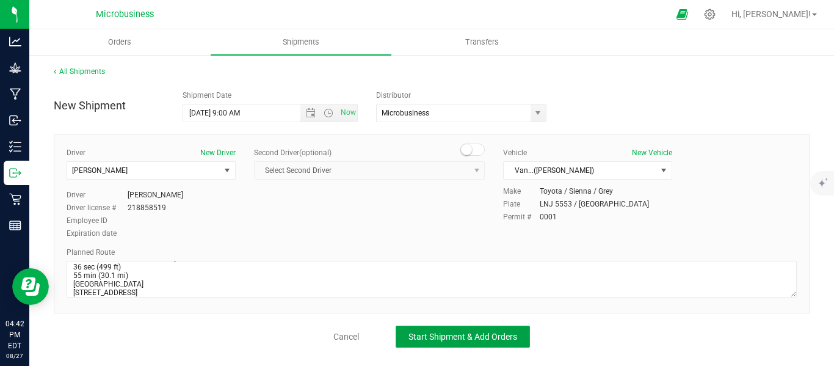
click at [476, 343] on button "Start Shipment & Add Orders" at bounding box center [463, 336] width 134 height 22
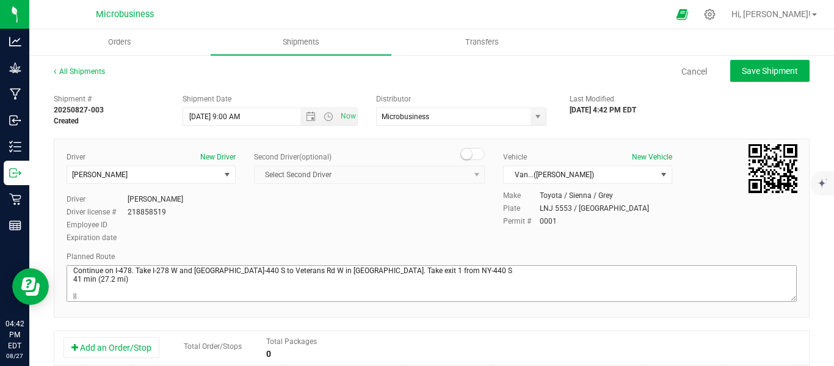
scroll to position [102, 0]
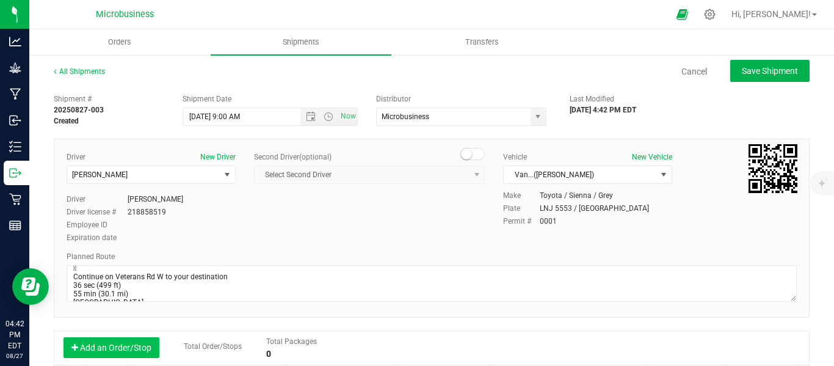
click at [134, 346] on button "Add an Order/Stop" at bounding box center [112, 347] width 96 height 21
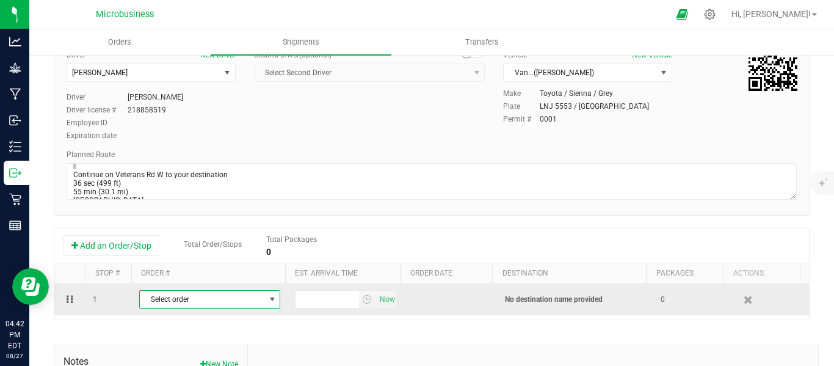
click at [264, 294] on span "select" at bounding box center [271, 299] width 15 height 17
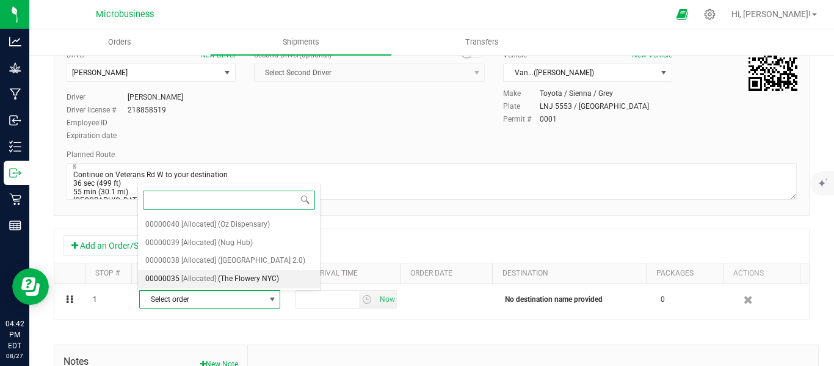
click at [244, 278] on span "(The Flowery NYC)" at bounding box center [248, 279] width 61 height 16
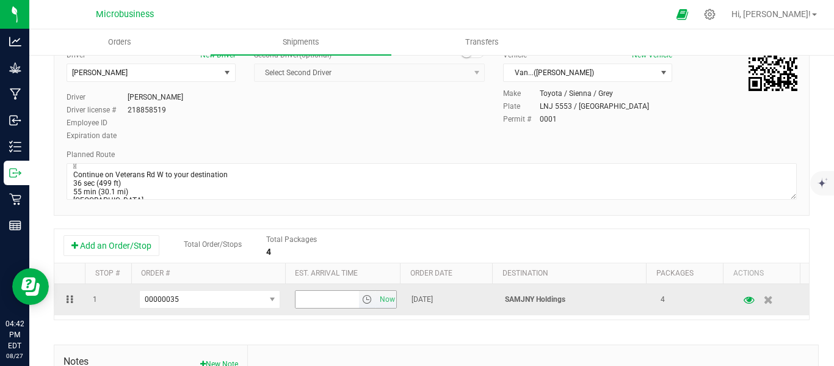
click at [362, 301] on span "select" at bounding box center [367, 299] width 10 height 10
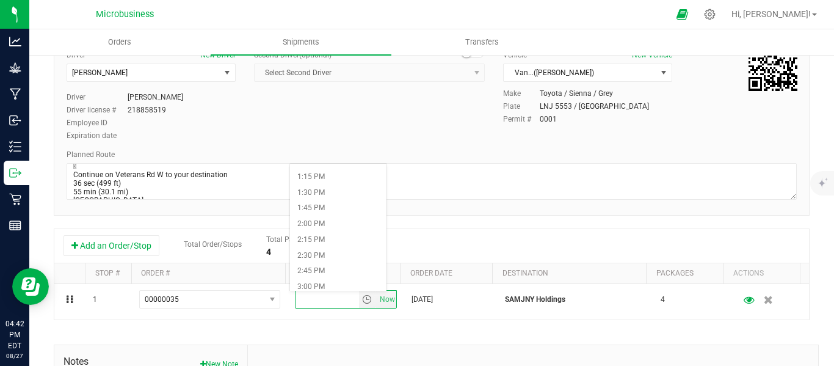
scroll to position [814, 0]
click at [314, 209] on li "1:30 PM" at bounding box center [338, 208] width 96 height 16
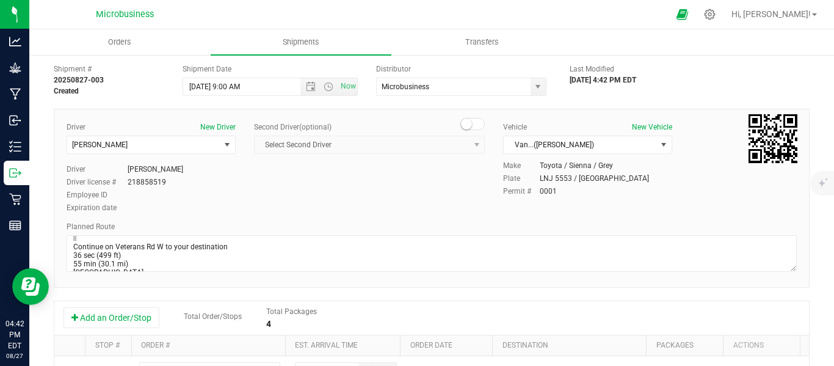
scroll to position [0, 0]
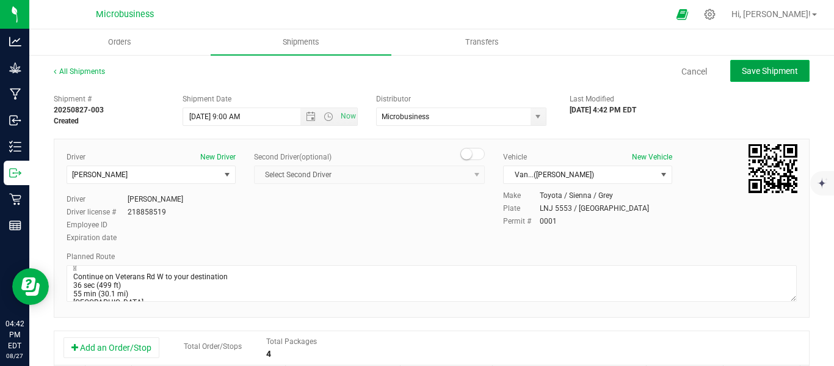
click at [753, 68] on span "Save Shipment" at bounding box center [770, 71] width 56 height 10
type input "[DATE] 1:00 PM"
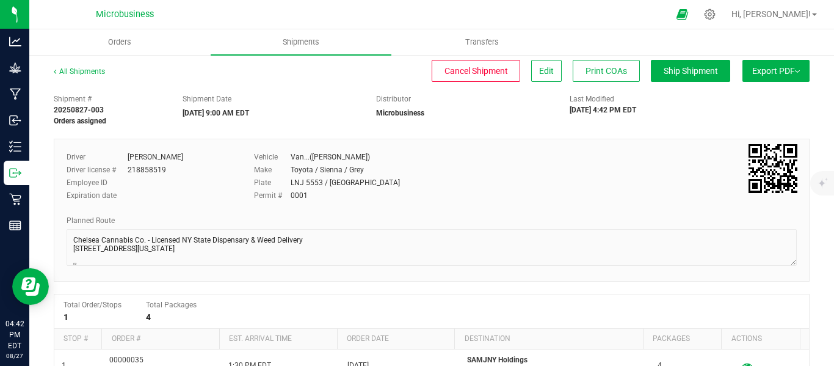
click at [792, 77] on button "Export PDF" at bounding box center [776, 71] width 67 height 22
click at [738, 115] on span "Manifest by Lot" at bounding box center [744, 116] width 51 height 9
click at [303, 47] on span "Shipments" at bounding box center [301, 42] width 70 height 11
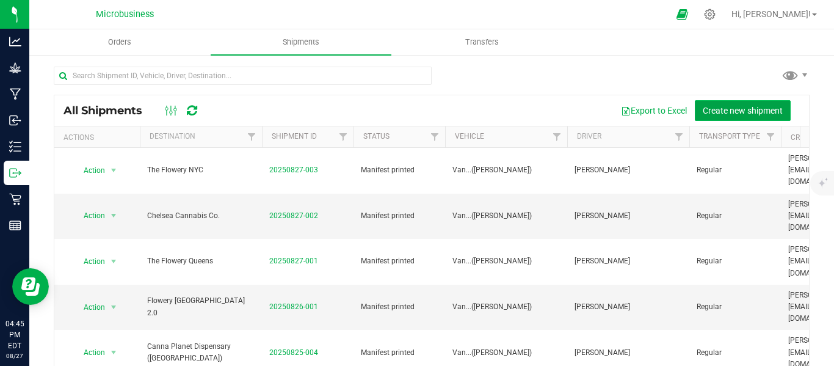
click at [746, 113] on span "Create new shipment" at bounding box center [743, 111] width 80 height 10
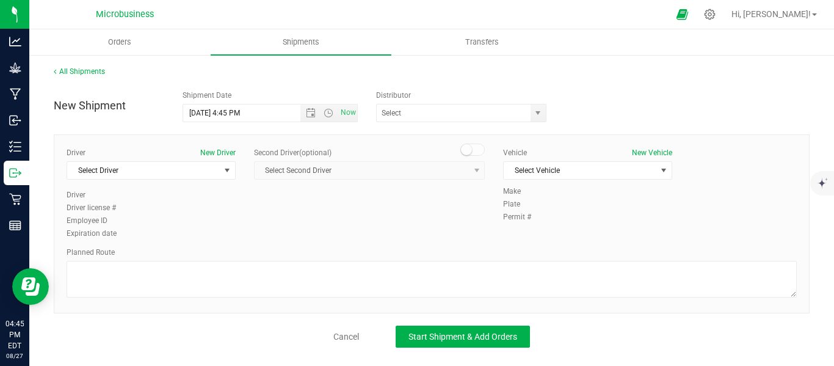
click at [548, 109] on div "Kaycha Microbusiness" at bounding box center [463, 113] width 175 height 18
click at [544, 116] on span "select" at bounding box center [538, 112] width 15 height 17
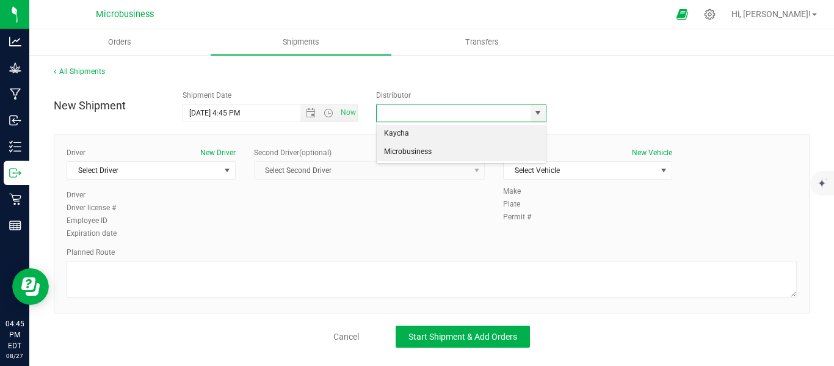
click at [488, 158] on li "Microbusiness" at bounding box center [461, 152] width 169 height 18
type input "Microbusiness"
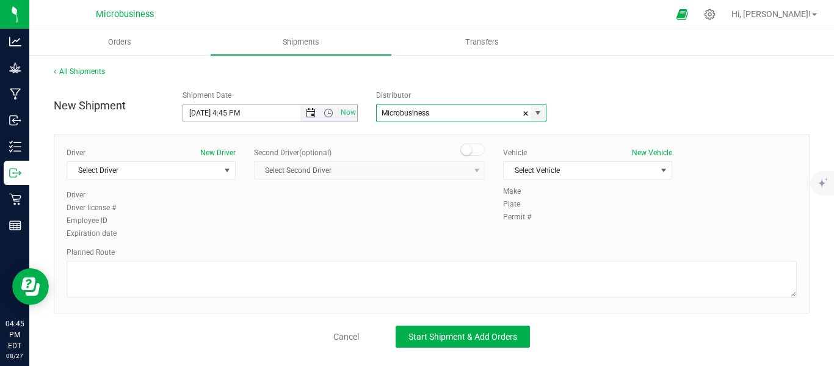
click at [310, 112] on span "Open the date view" at bounding box center [311, 113] width 10 height 10
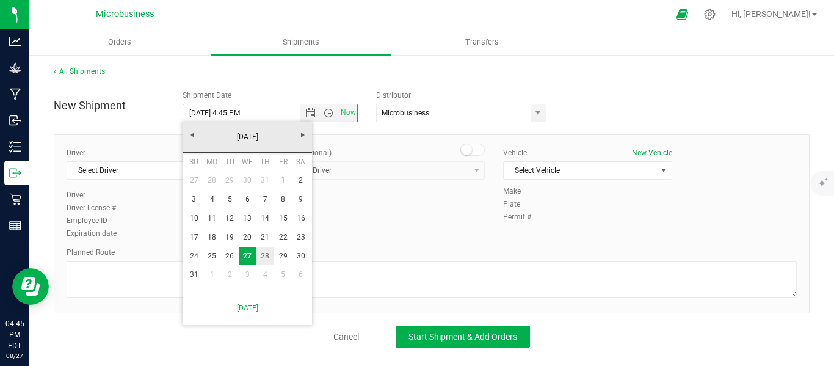
click at [266, 255] on link "28" at bounding box center [265, 256] width 18 height 19
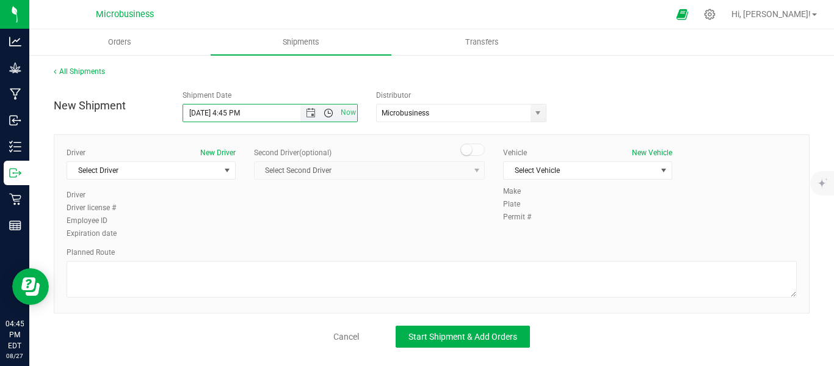
click at [333, 111] on span "Open the time view" at bounding box center [329, 113] width 10 height 10
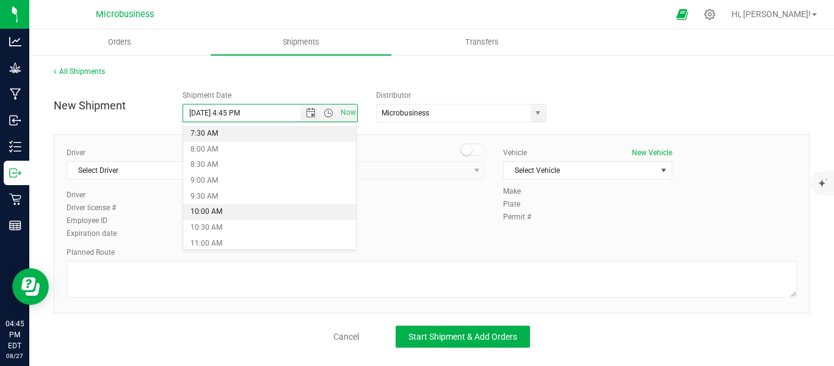
scroll to position [203, 0]
click at [217, 214] on li "9:00 AM" at bounding box center [269, 212] width 173 height 16
type input "[DATE] 9:00 AM"
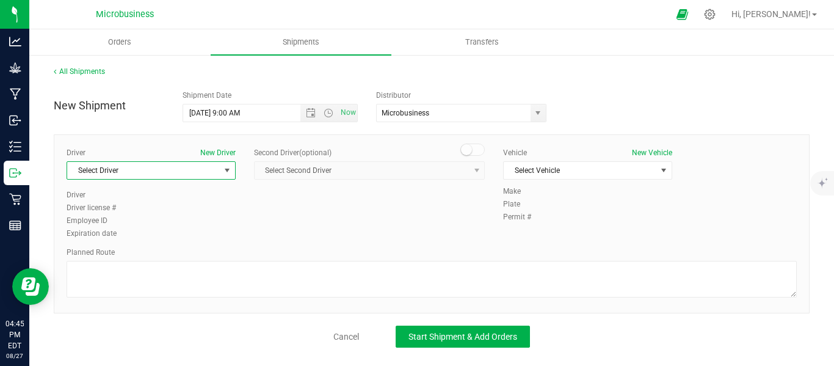
click at [221, 172] on span "select" at bounding box center [226, 170] width 15 height 17
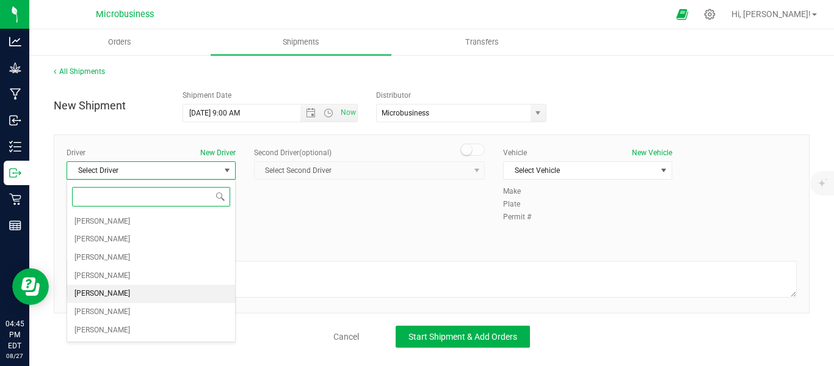
click at [127, 295] on li "[PERSON_NAME]" at bounding box center [151, 294] width 168 height 18
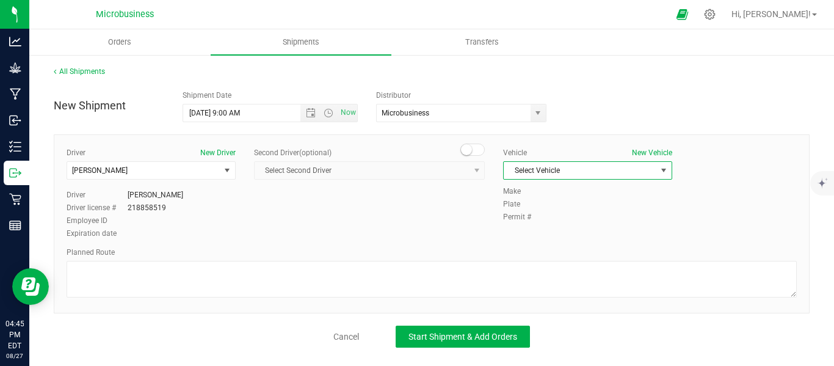
click at [647, 165] on span "Select Vehicle" at bounding box center [580, 170] width 153 height 17
click at [531, 249] on li "Van...([PERSON_NAME])" at bounding box center [588, 246] width 168 height 18
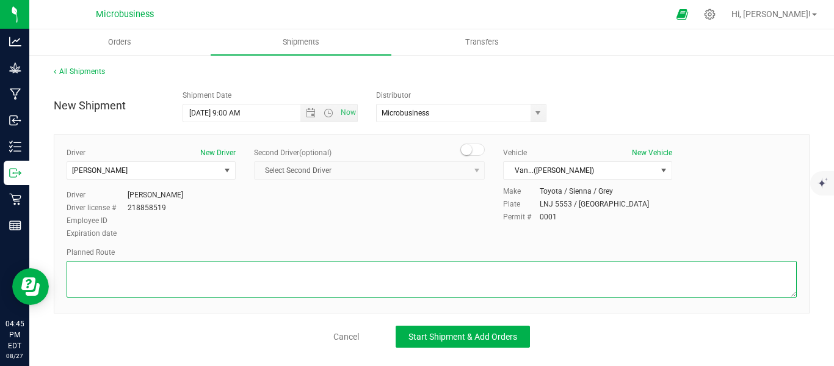
click at [179, 263] on textarea at bounding box center [432, 279] width 730 height 37
paste textarea "The Flowery Dispensary Staten Island 3022 Veterans Rd W, Staten Island, NY 1030…"
type textarea "The Flowery Dispensary Staten Island 3022 Veterans Rd W, Staten Island, NY 1030…"
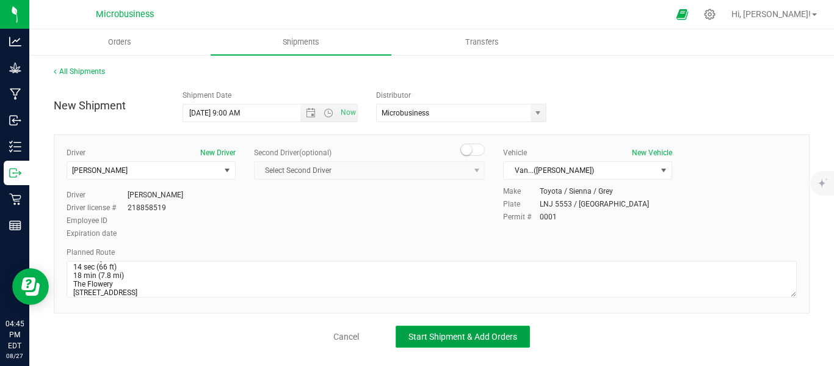
click at [450, 333] on span "Start Shipment & Add Orders" at bounding box center [462, 337] width 109 height 10
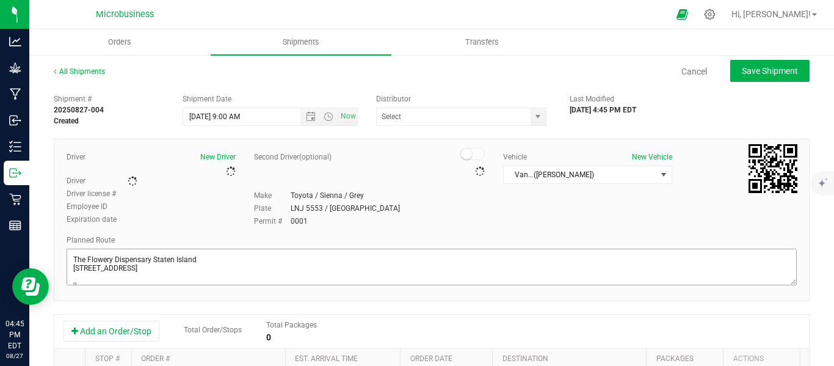
type input "Microbusiness"
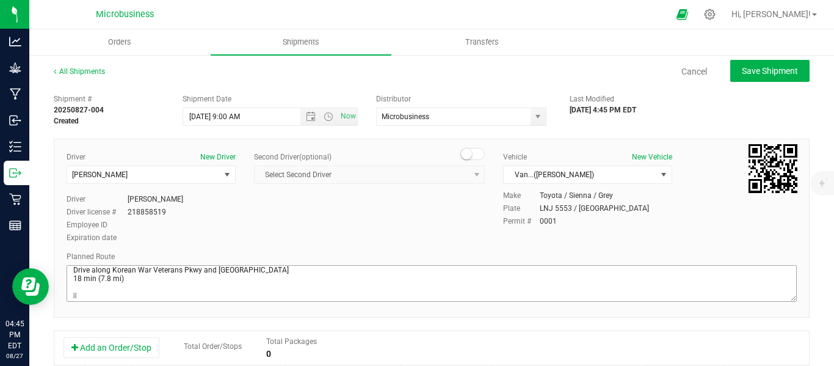
scroll to position [122, 0]
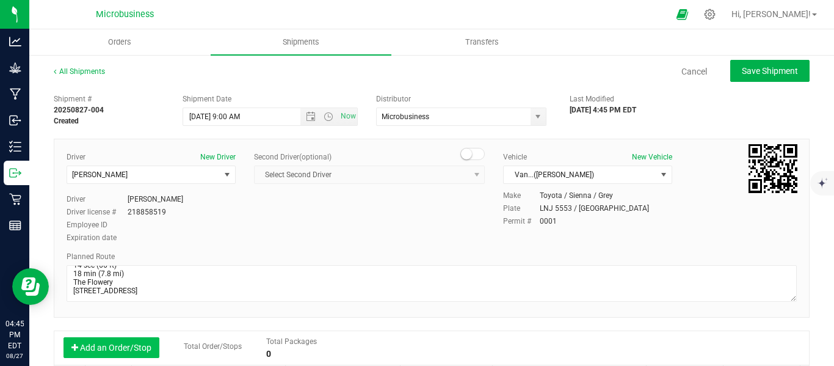
click at [123, 342] on button "Add an Order/Stop" at bounding box center [112, 347] width 96 height 21
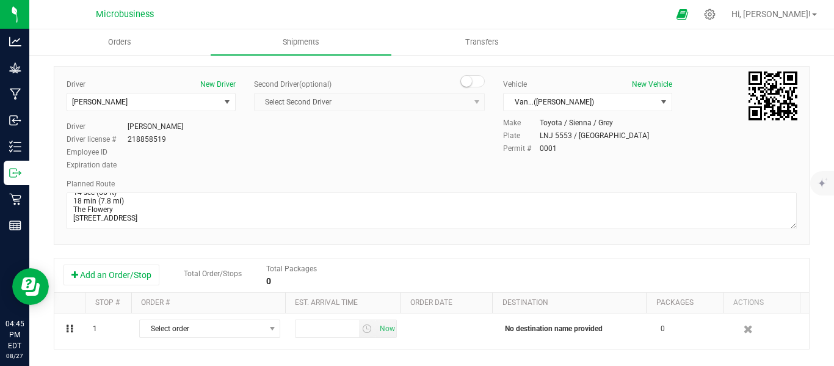
scroll to position [102, 0]
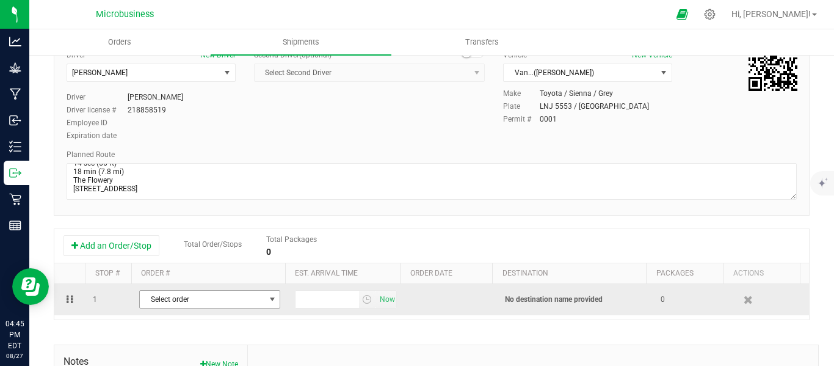
click at [222, 302] on span "Select order" at bounding box center [202, 299] width 125 height 17
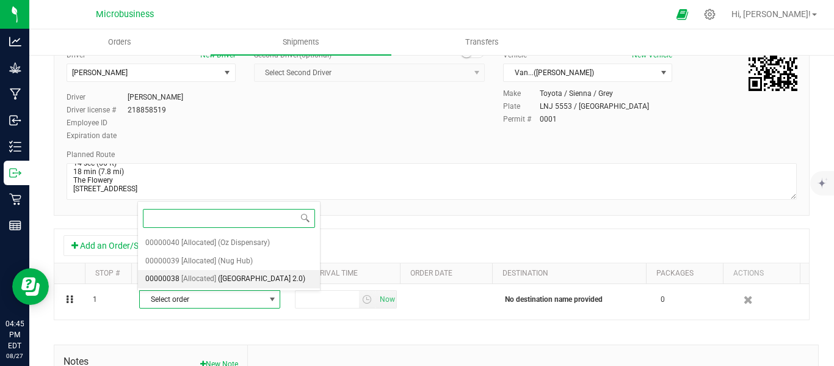
click at [241, 283] on span "([GEOGRAPHIC_DATA] 2.0)" at bounding box center [261, 279] width 87 height 16
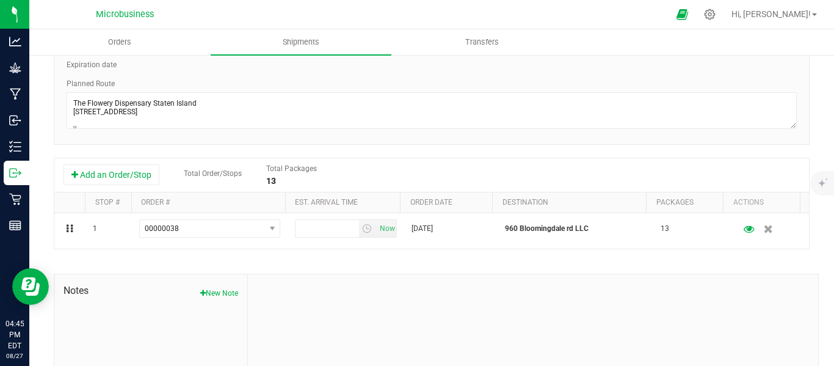
scroll to position [258, 0]
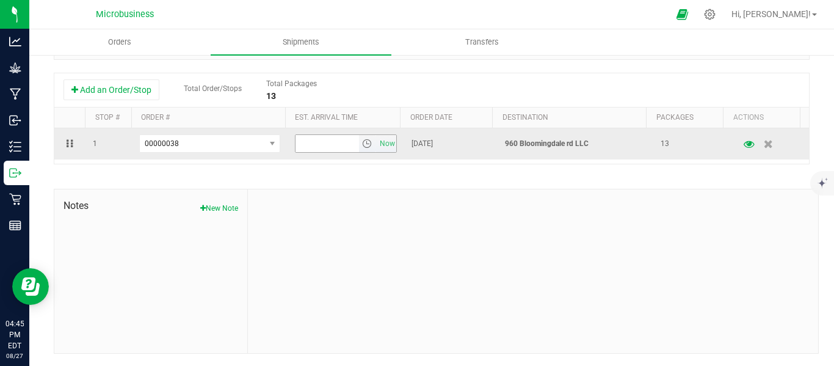
click at [362, 143] on span "select" at bounding box center [367, 144] width 10 height 10
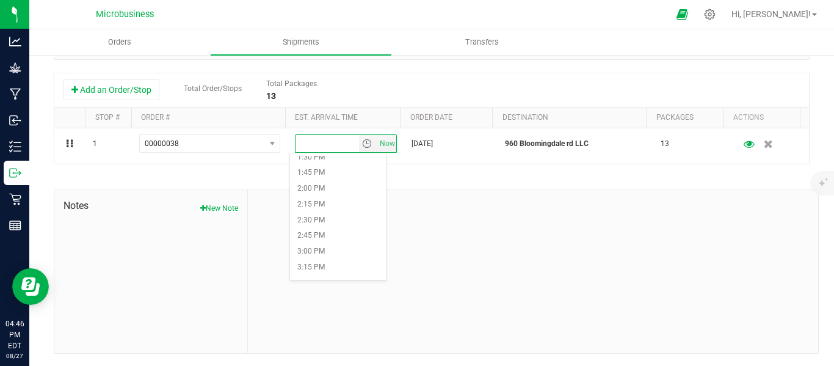
scroll to position [916, 0]
click at [318, 161] on li "2:30 PM" at bounding box center [338, 158] width 96 height 16
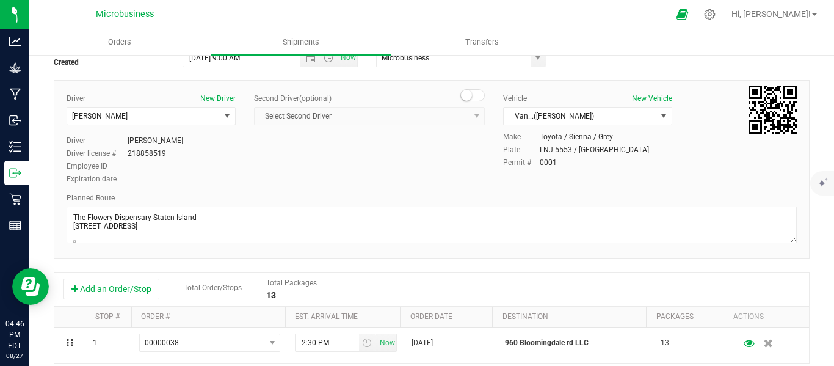
scroll to position [0, 0]
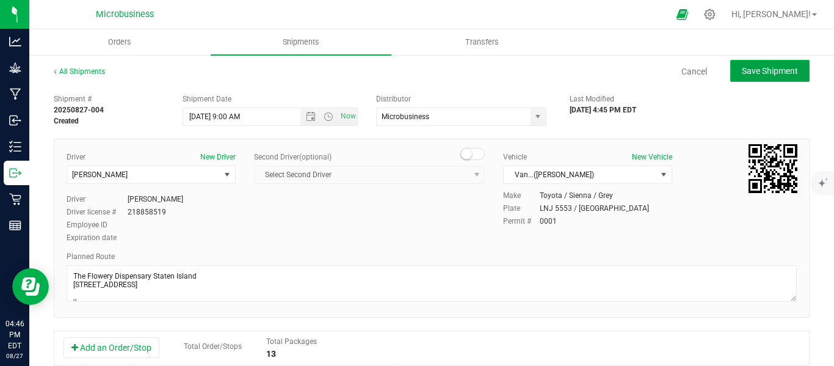
click at [730, 70] on button "Save Shipment" at bounding box center [769, 71] width 79 height 22
type input "[DATE] 1:00 PM"
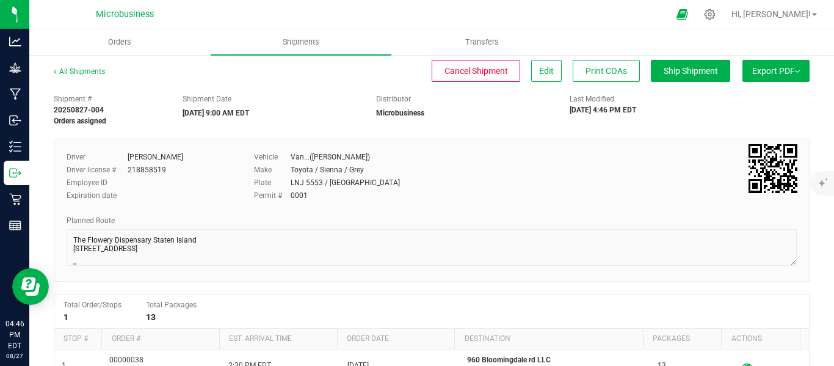
click at [795, 74] on button "Export PDF" at bounding box center [776, 71] width 67 height 22
click at [733, 118] on span "Manifest by Lot" at bounding box center [744, 116] width 51 height 9
click at [303, 46] on span "Shipments" at bounding box center [301, 42] width 70 height 11
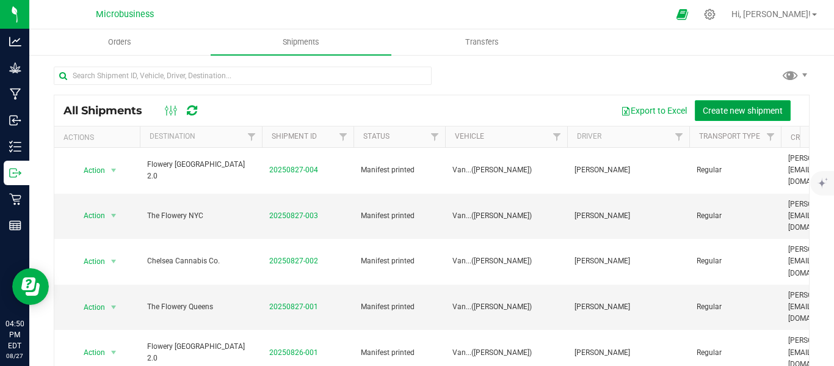
click at [725, 104] on button "Create new shipment" at bounding box center [743, 110] width 96 height 21
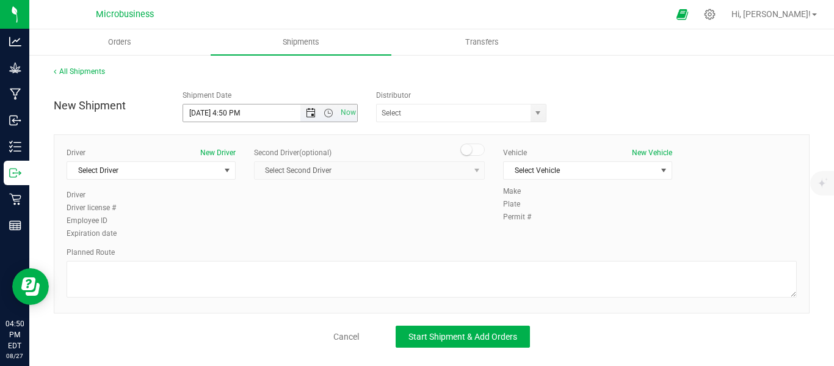
click at [309, 113] on span "Open the date view" at bounding box center [311, 113] width 10 height 10
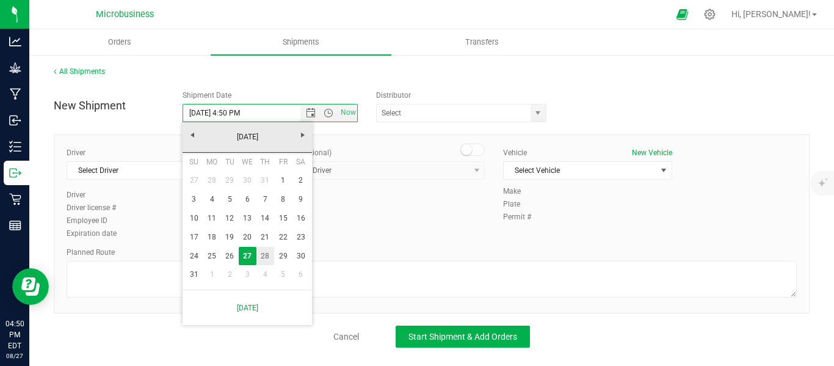
click at [267, 258] on link "28" at bounding box center [265, 256] width 18 height 19
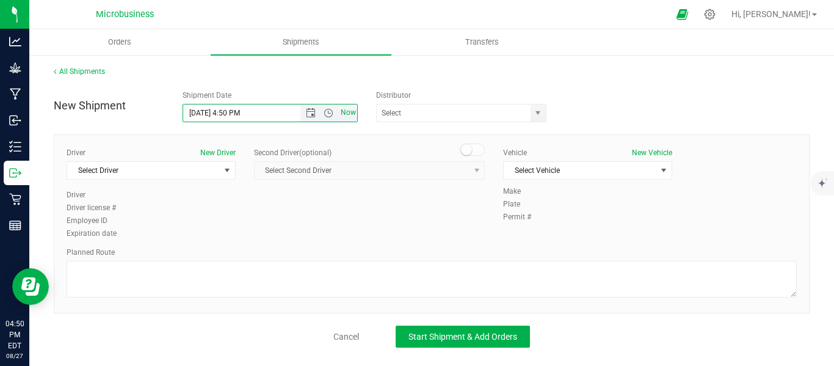
click at [341, 109] on span "Now" at bounding box center [348, 113] width 21 height 18
click at [312, 112] on span "Open the date view" at bounding box center [311, 113] width 10 height 10
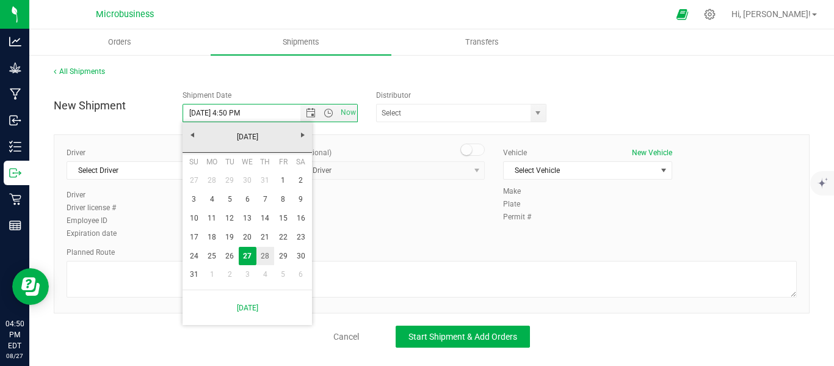
click at [259, 256] on link "28" at bounding box center [265, 256] width 18 height 19
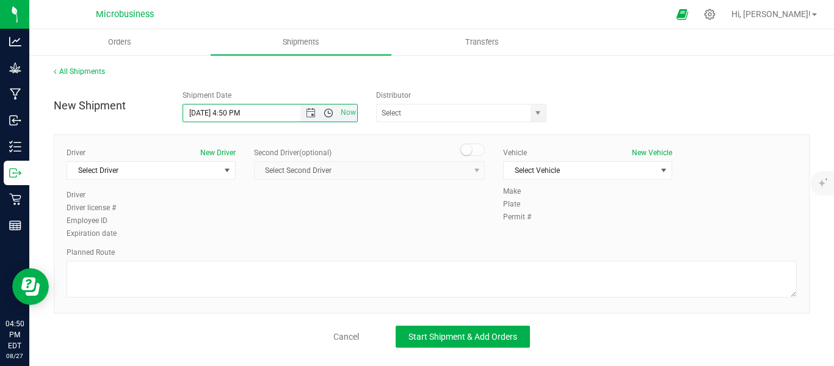
click at [328, 112] on span "Open the time view" at bounding box center [329, 113] width 10 height 10
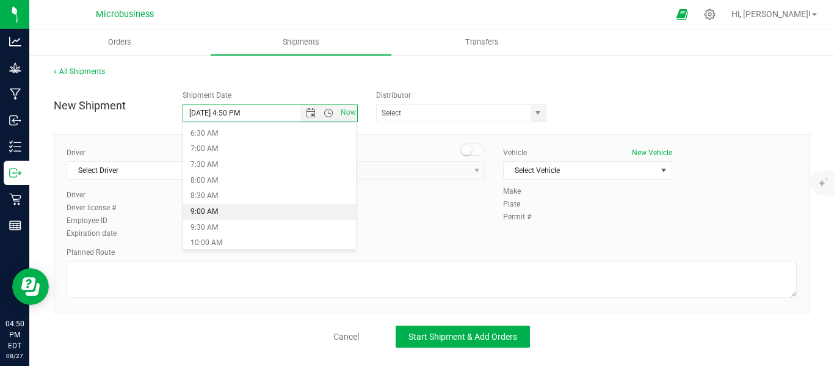
click at [215, 213] on li "9:00 AM" at bounding box center [269, 212] width 173 height 16
type input "[DATE] 9:00 AM"
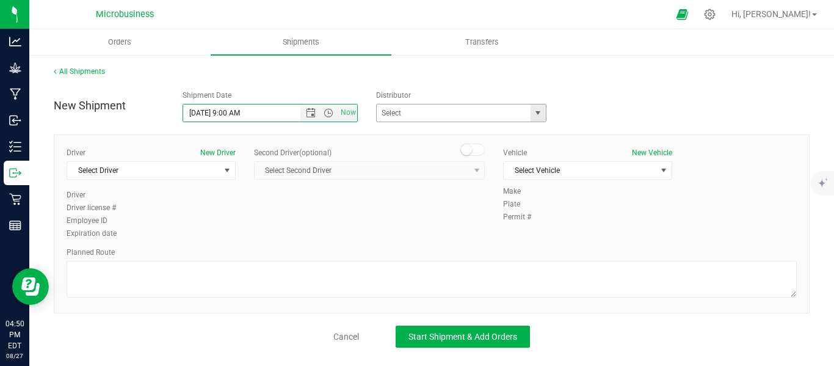
click at [539, 114] on span "select" at bounding box center [538, 113] width 10 height 10
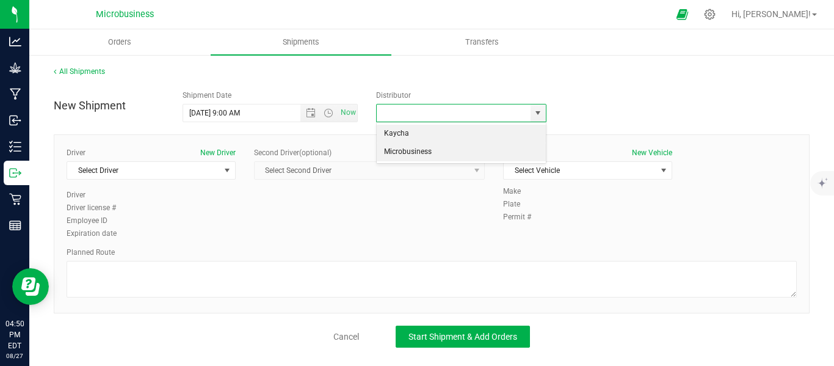
click at [446, 150] on li "Microbusiness" at bounding box center [461, 152] width 169 height 18
type input "Microbusiness"
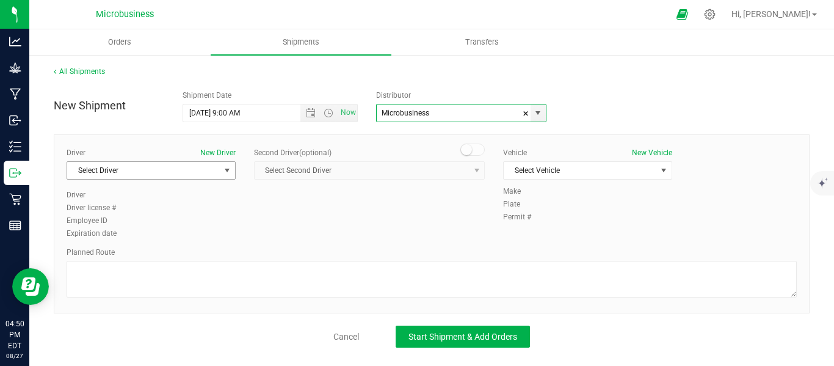
click at [234, 176] on span "select" at bounding box center [226, 170] width 15 height 17
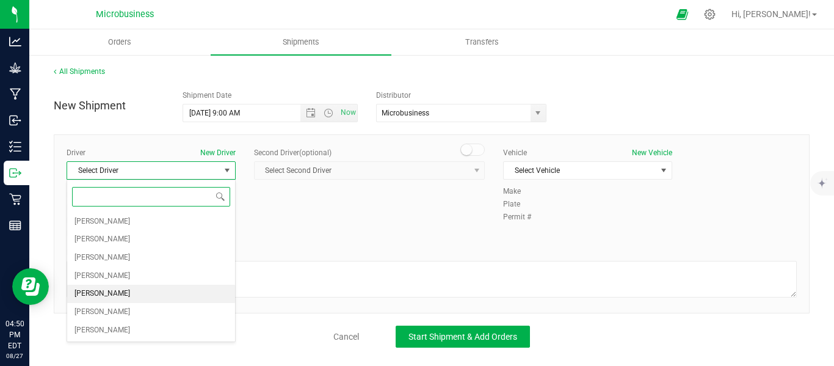
click at [100, 292] on span "[PERSON_NAME]" at bounding box center [102, 294] width 56 height 16
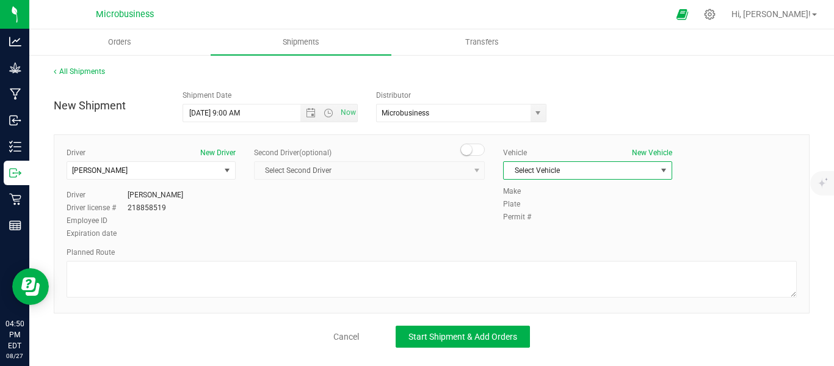
click at [659, 165] on span "select" at bounding box center [663, 170] width 15 height 17
click at [553, 247] on li "Van...([PERSON_NAME])" at bounding box center [588, 246] width 168 height 18
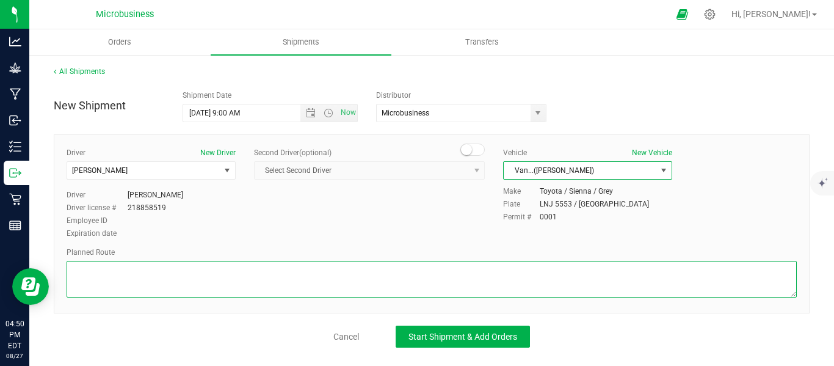
click at [396, 266] on textarea at bounding box center [432, 279] width 730 height 37
paste textarea "The Flowery 2059 Richmond Ave, Staten Island, NY 10314  Continue to Richmond A…"
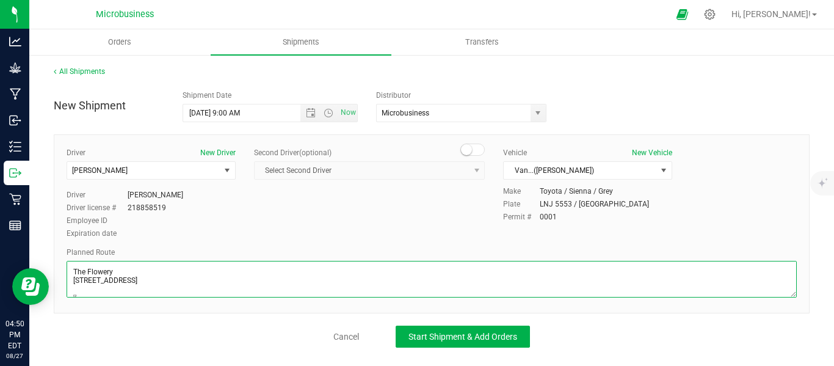
scroll to position [82, 0]
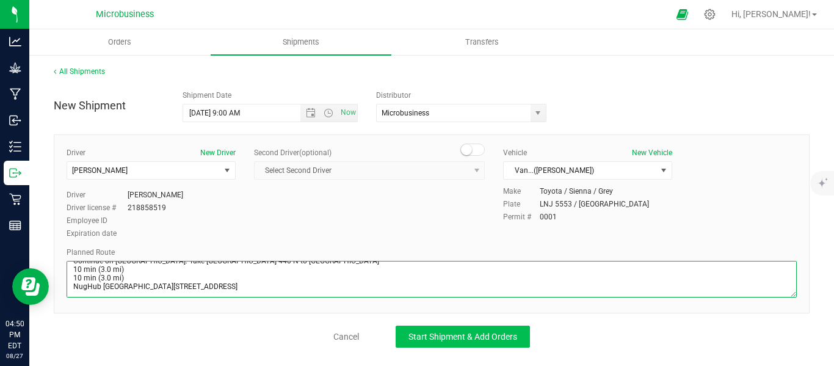
type textarea "The Flowery 2059 Richmond Ave, Staten Island, NY 10314  Continue to Richmond A…"
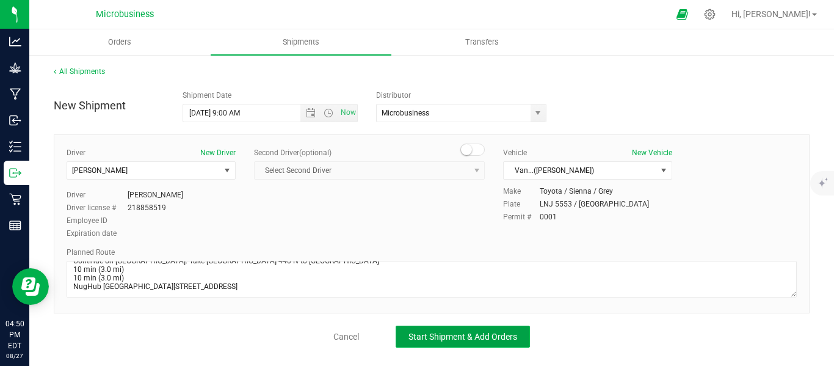
click at [441, 341] on span "Start Shipment & Add Orders" at bounding box center [462, 337] width 109 height 10
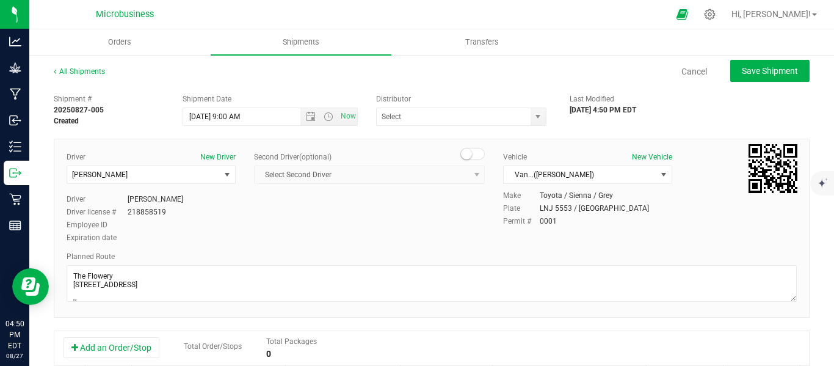
type input "Microbusiness"
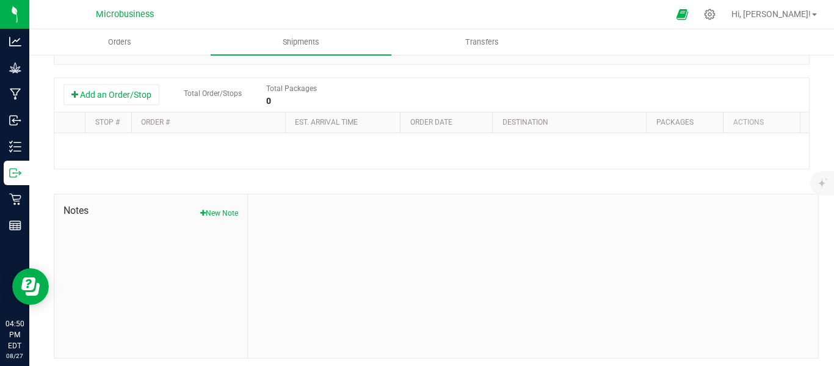
scroll to position [258, 0]
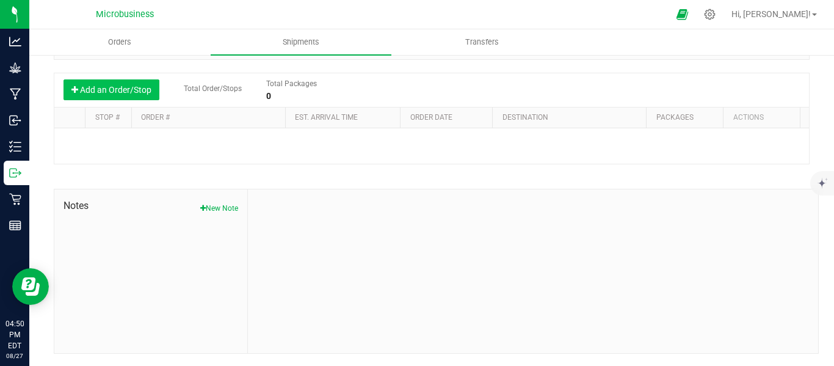
click at [132, 92] on button "Add an Order/Stop" at bounding box center [112, 89] width 96 height 21
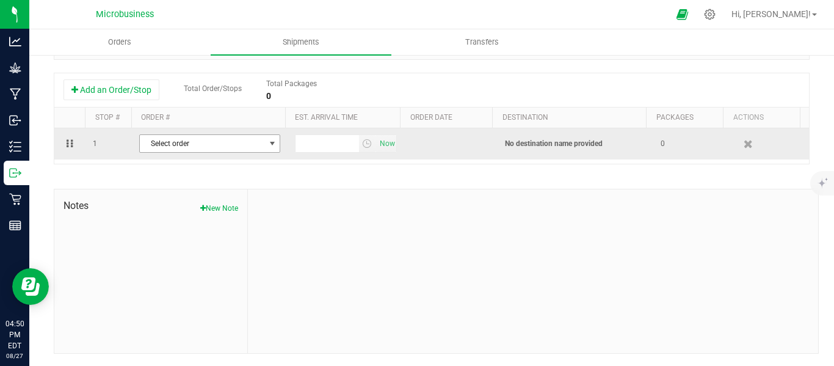
click at [191, 142] on span "Select order" at bounding box center [202, 143] width 125 height 17
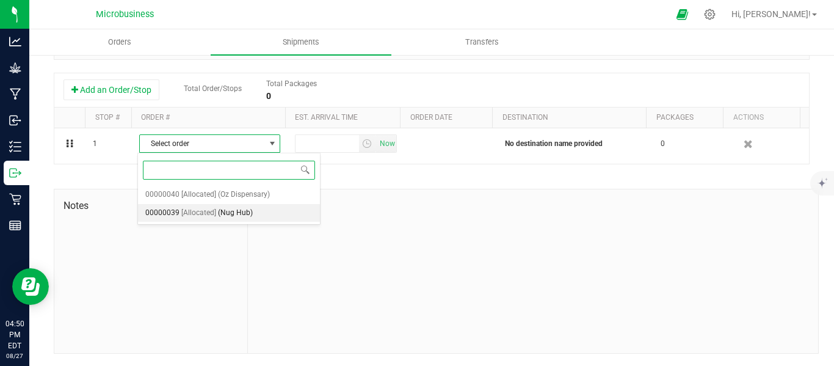
click at [232, 217] on span "(Nug Hub)" at bounding box center [235, 213] width 35 height 16
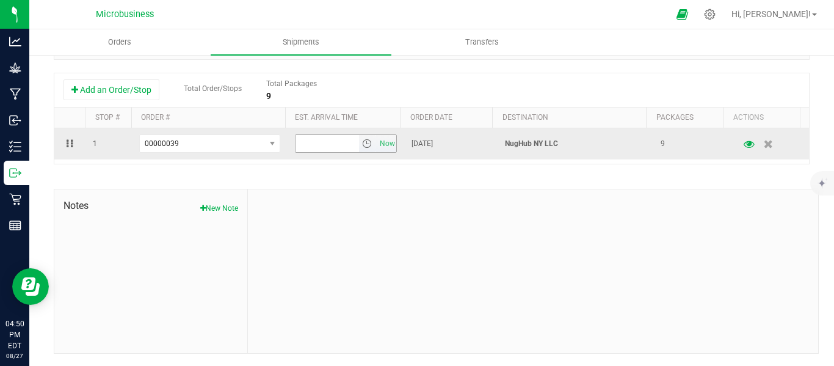
click at [362, 146] on span "select" at bounding box center [367, 144] width 10 height 10
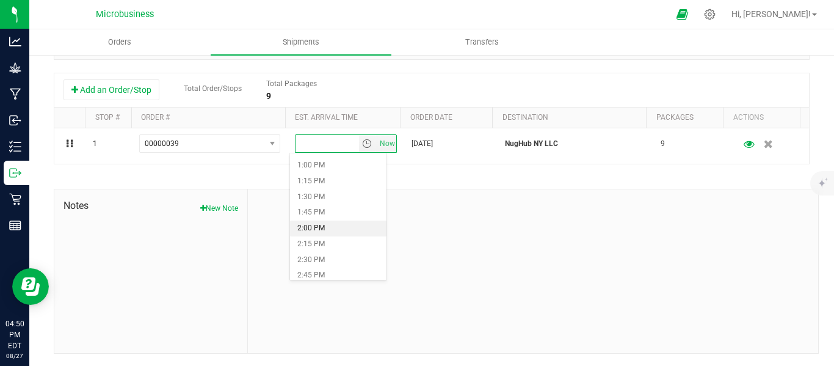
scroll to position [916, 0]
click at [315, 222] on li "3:30 PM" at bounding box center [338, 220] width 96 height 16
click at [498, 238] on div at bounding box center [533, 271] width 570 height 164
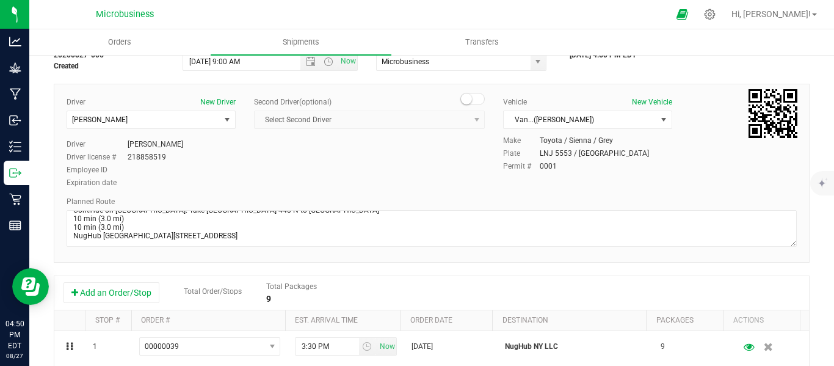
scroll to position [0, 0]
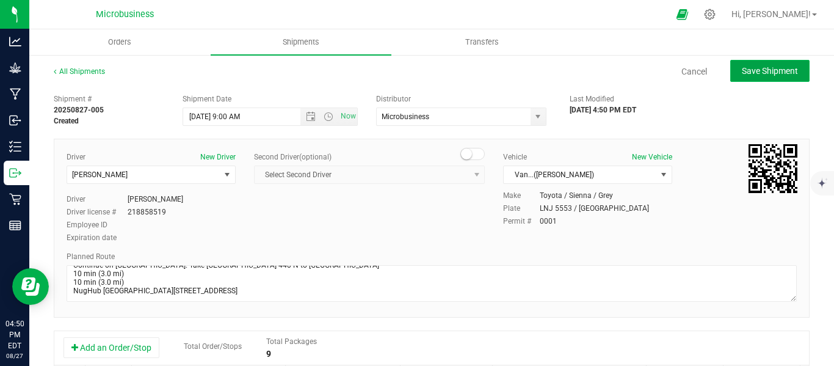
click at [760, 74] on span "Save Shipment" at bounding box center [770, 71] width 56 height 10
type input "[DATE] 1:00 PM"
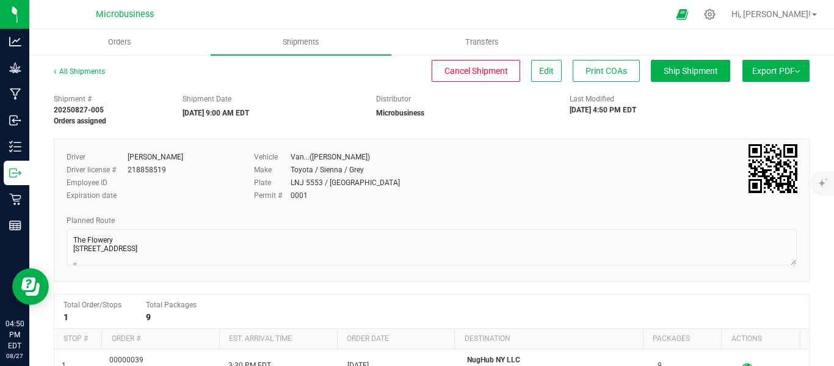
click at [788, 75] on span "Export PDF" at bounding box center [776, 71] width 48 height 10
click at [752, 115] on span "Manifest by Lot" at bounding box center [744, 116] width 51 height 9
click at [308, 39] on span "Shipments" at bounding box center [301, 42] width 70 height 11
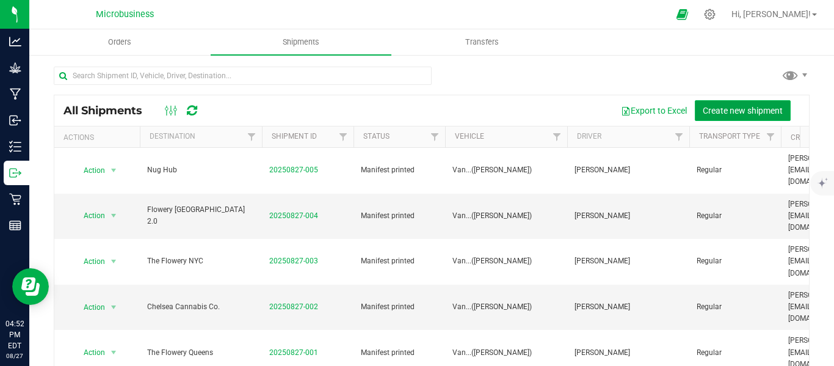
click at [727, 109] on span "Create new shipment" at bounding box center [743, 111] width 80 height 10
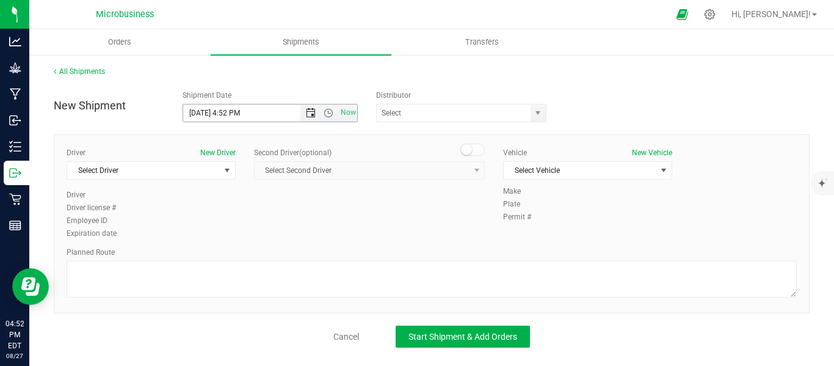
click at [310, 116] on span "Open the date view" at bounding box center [311, 113] width 10 height 10
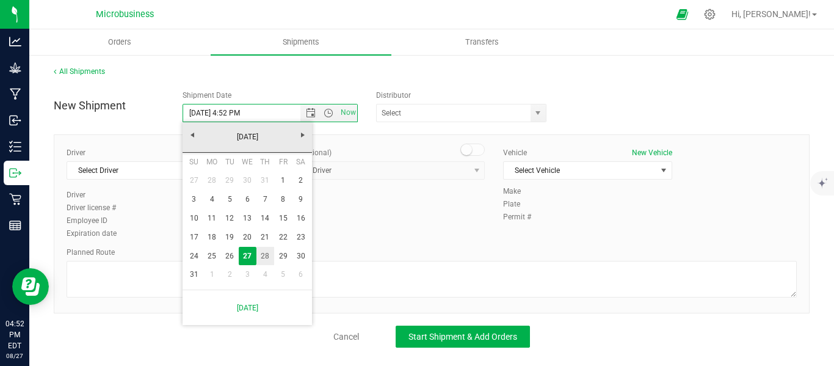
click at [269, 252] on link "28" at bounding box center [265, 256] width 18 height 19
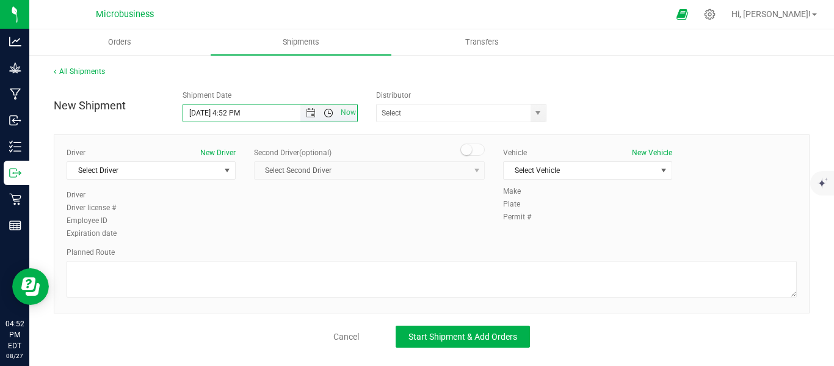
click at [332, 116] on span "Open the time view" at bounding box center [329, 113] width 10 height 10
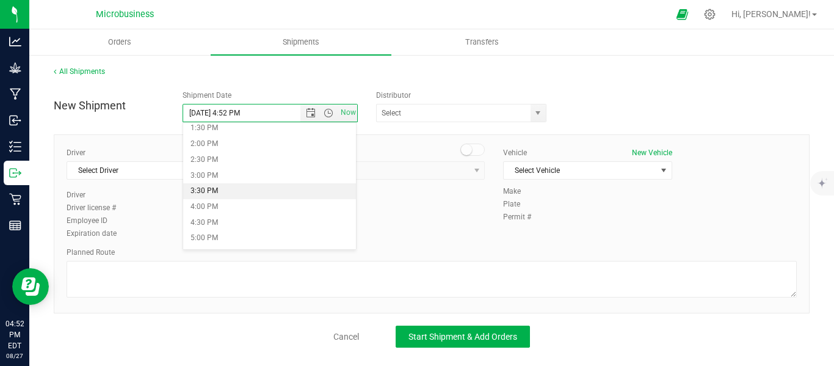
scroll to position [426, 0]
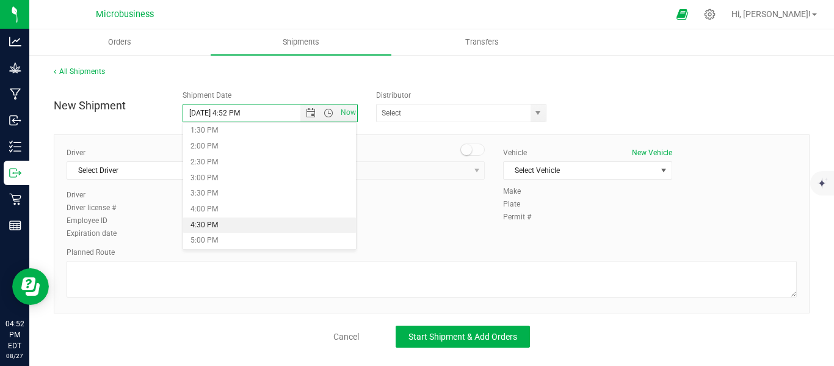
click at [223, 222] on li "4:30 PM" at bounding box center [269, 225] width 173 height 16
type input "8/28/2025 4:30 PM"
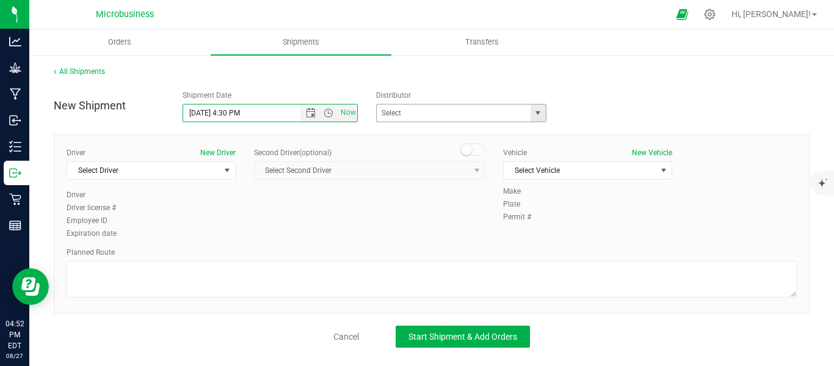
click at [544, 111] on span "select" at bounding box center [538, 112] width 15 height 17
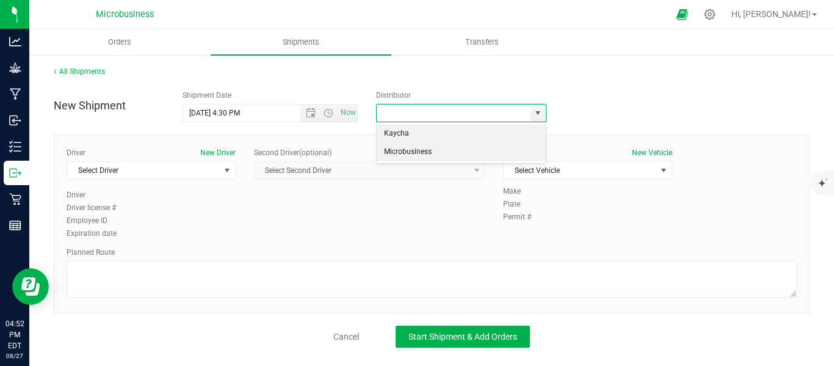
click at [418, 159] on li "Microbusiness" at bounding box center [461, 152] width 169 height 18
type input "Microbusiness"
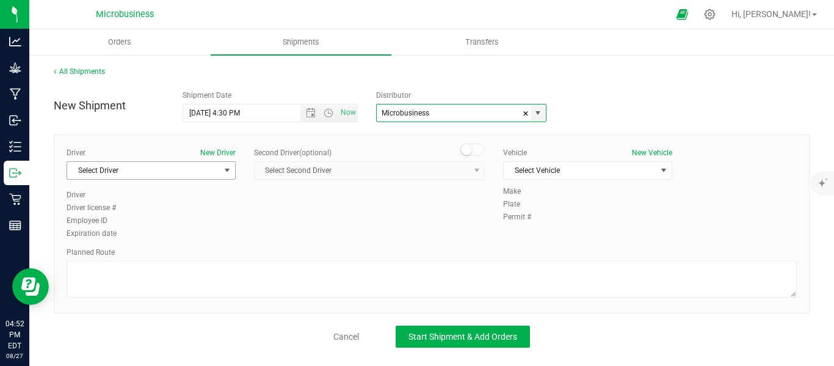
click at [230, 170] on span "select" at bounding box center [227, 170] width 10 height 10
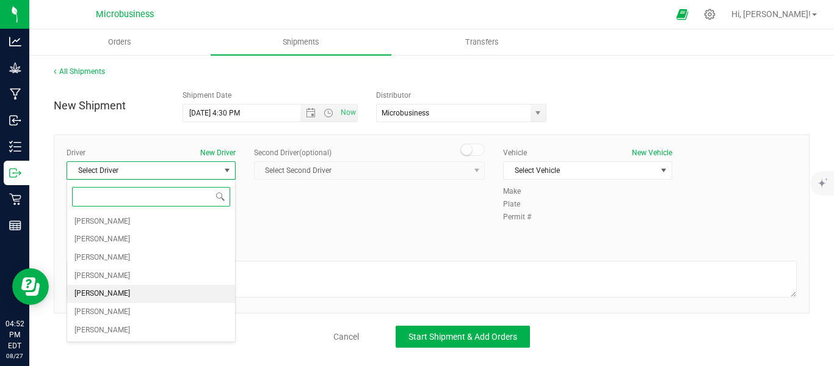
click at [107, 292] on span "[PERSON_NAME]" at bounding box center [102, 294] width 56 height 16
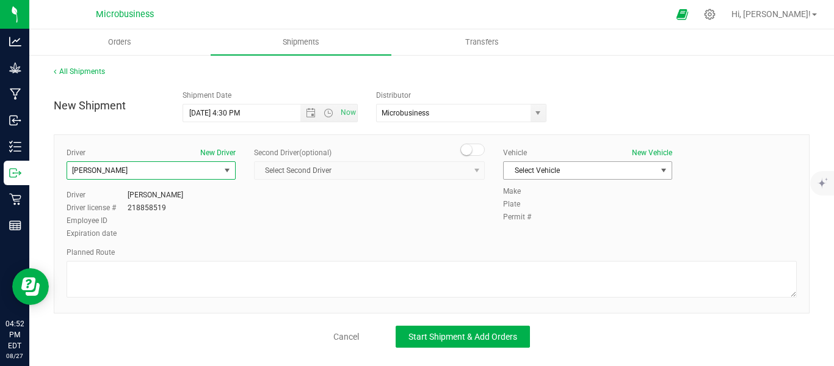
click at [658, 169] on span "select" at bounding box center [663, 170] width 15 height 17
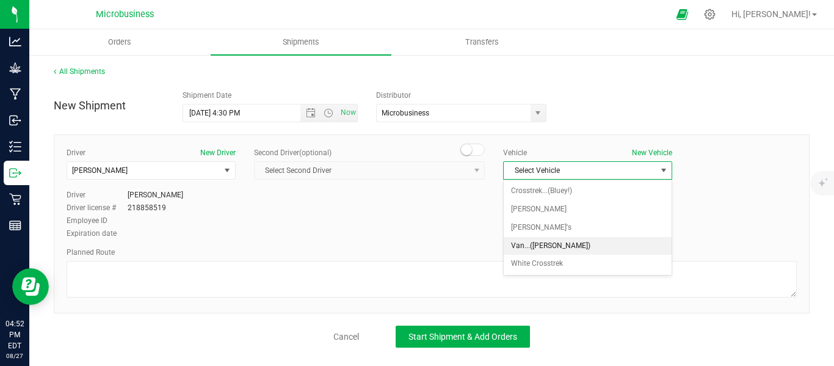
click at [539, 245] on li "Van...([PERSON_NAME])" at bounding box center [588, 246] width 168 height 18
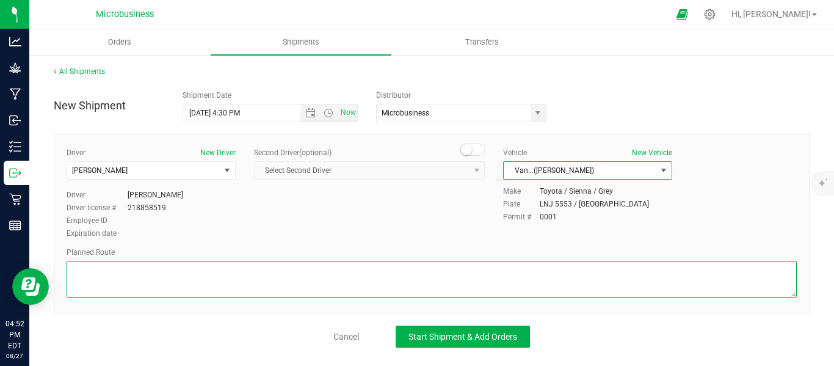
click at [461, 275] on textarea at bounding box center [432, 279] width 730 height 37
paste textarea "NugHub NY 1350 Forest Ave, Staten Island, NY 10302 Head southwest on Forest Ave…"
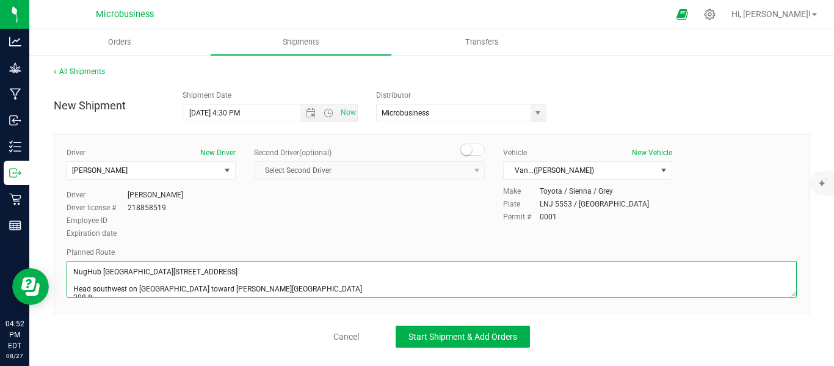
scroll to position [150, 0]
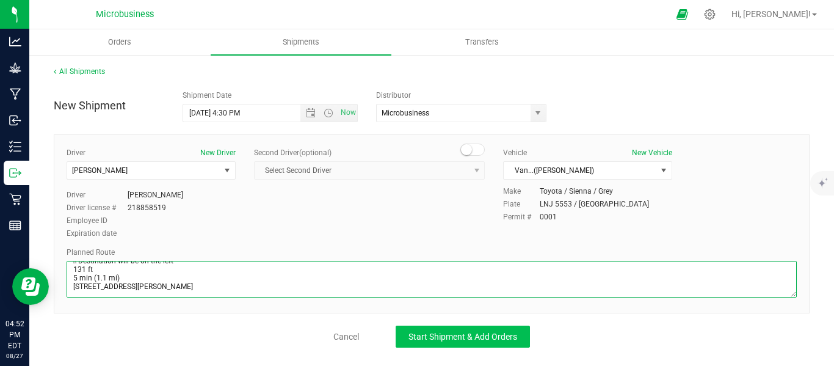
type textarea "NugHub NY 1350 Forest Ave, Staten Island, NY 10302 Head southwest on Forest Ave…"
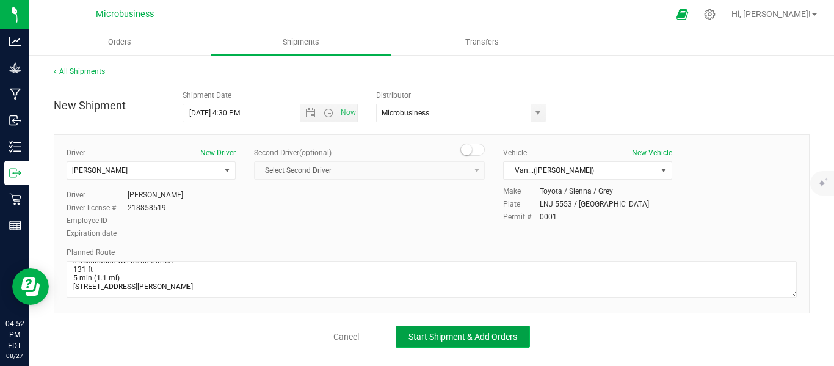
click at [461, 333] on span "Start Shipment & Add Orders" at bounding box center [462, 337] width 109 height 10
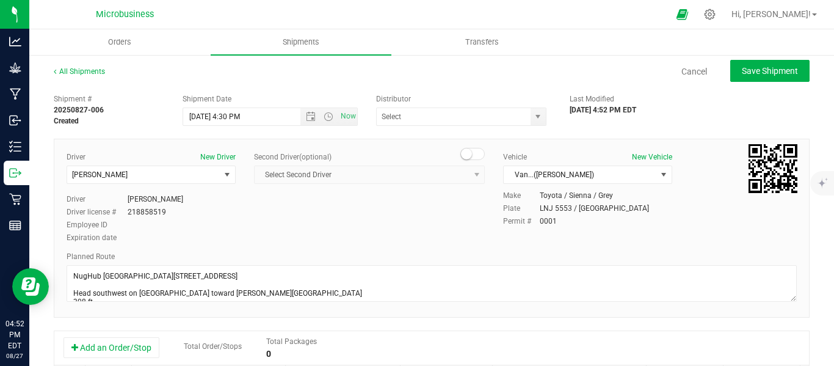
type input "Microbusiness"
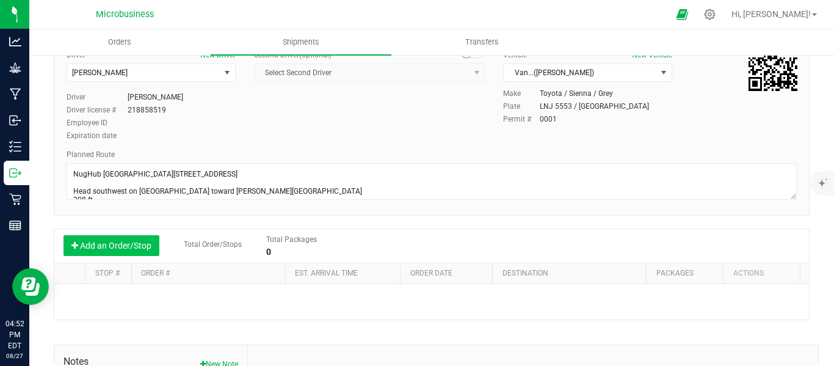
click at [118, 248] on button "Add an Order/Stop" at bounding box center [112, 245] width 96 height 21
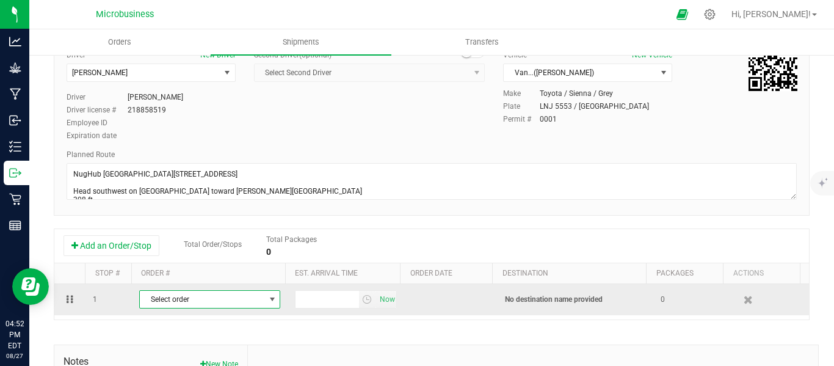
click at [267, 302] on span "select" at bounding box center [272, 299] width 10 height 10
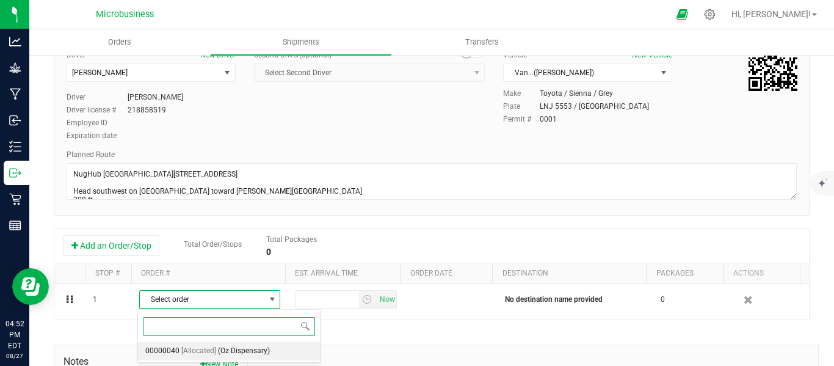
click at [204, 349] on span "[Allocated]" at bounding box center [198, 351] width 35 height 16
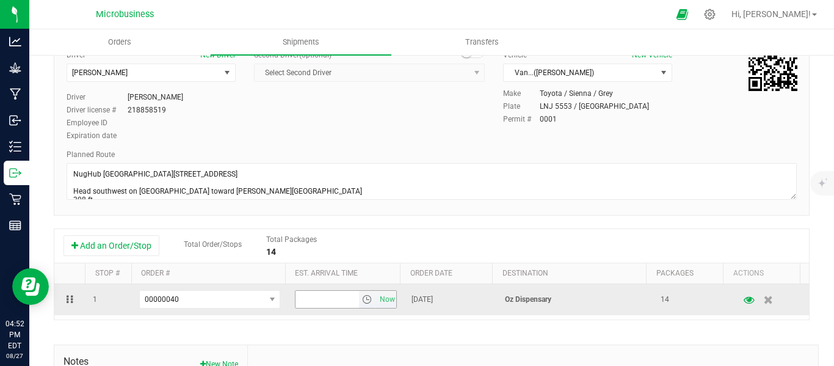
click at [362, 300] on span "select" at bounding box center [367, 299] width 10 height 10
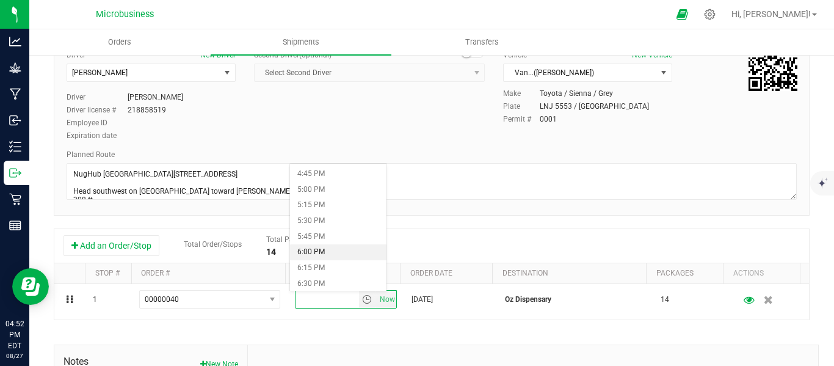
scroll to position [1018, 0]
click at [319, 257] on li "5:30 PM" at bounding box center [338, 255] width 96 height 16
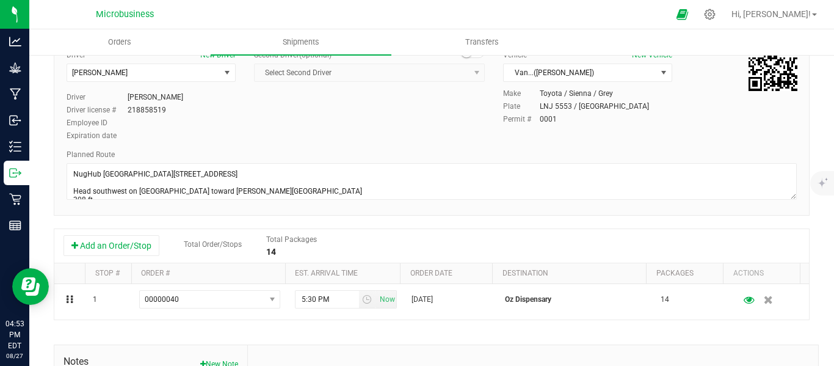
click at [648, 149] on div "Planned Route" at bounding box center [432, 154] width 730 height 11
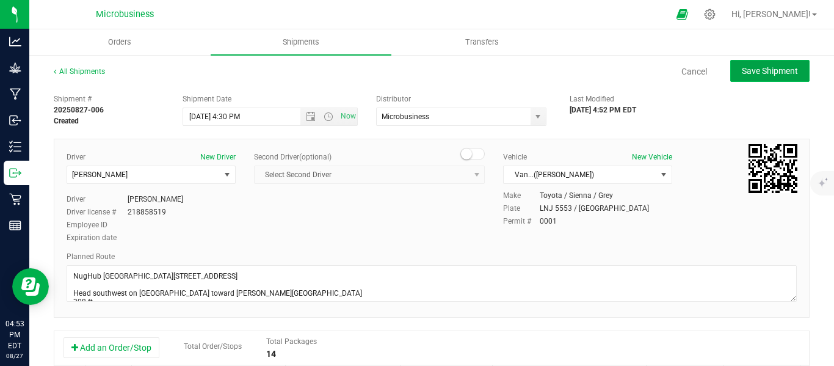
click at [752, 71] on span "Save Shipment" at bounding box center [770, 71] width 56 height 10
type input "8/28/2025 8:30 PM"
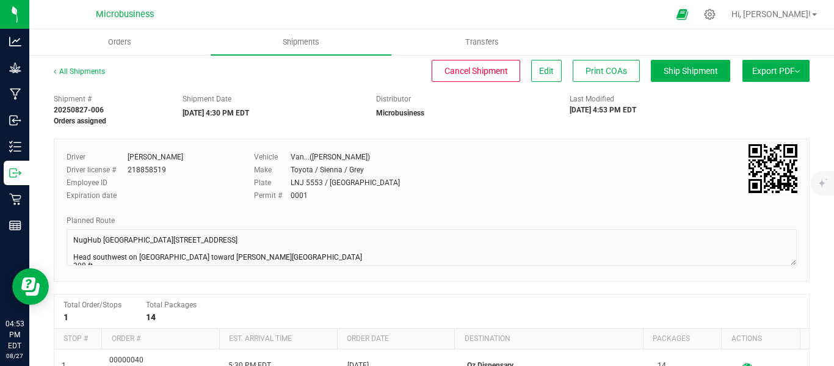
click at [790, 79] on button "Export PDF" at bounding box center [776, 71] width 67 height 22
click at [757, 117] on span "Manifest by Lot" at bounding box center [744, 116] width 51 height 9
